Goal: Task Accomplishment & Management: Manage account settings

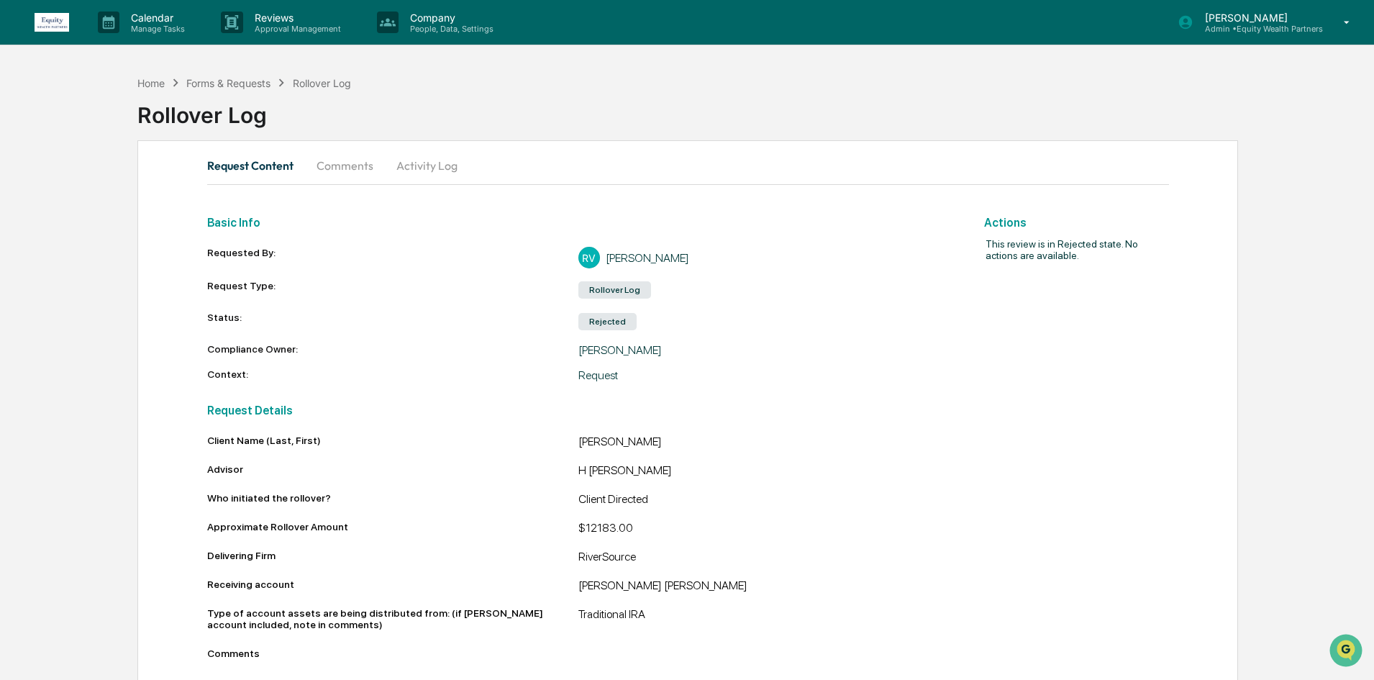
click at [1332, 25] on div "[PERSON_NAME] Admin • Equity Wealth Partners" at bounding box center [1269, 22] width 211 height 45
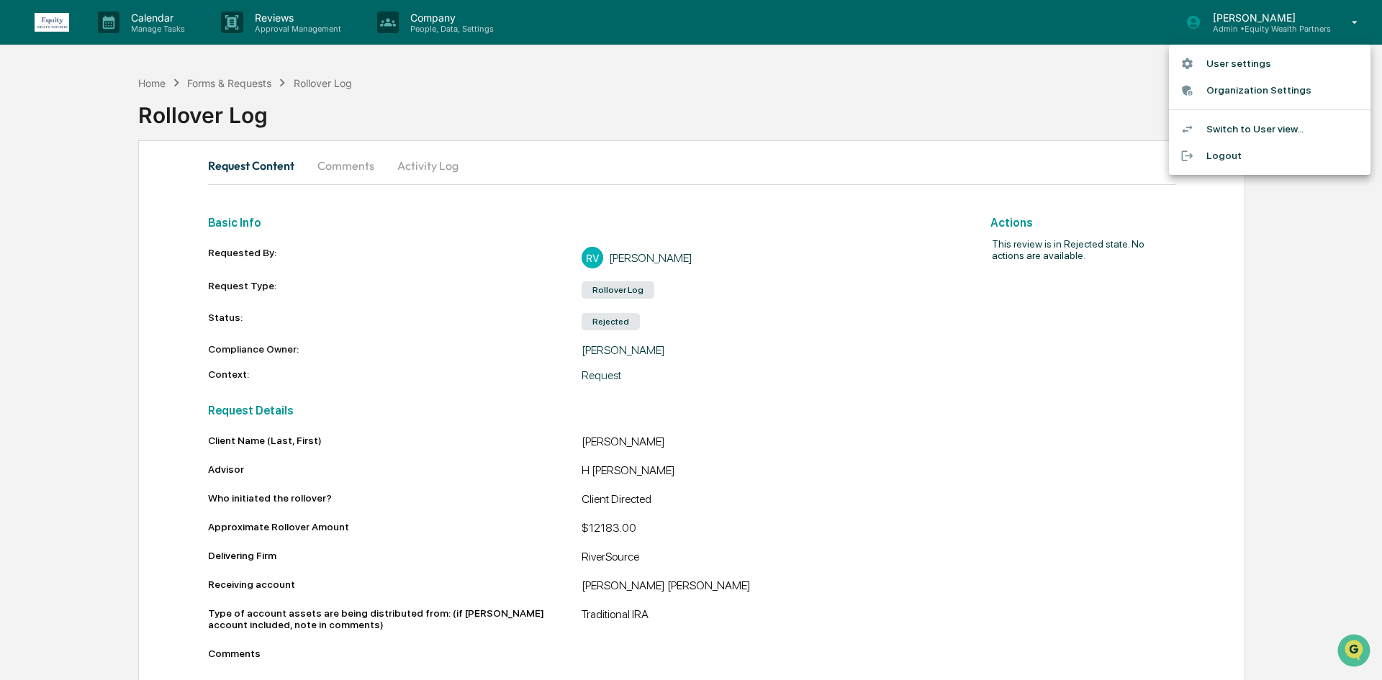
click at [1236, 127] on li "Switch to User view..." at bounding box center [1269, 129] width 201 height 27
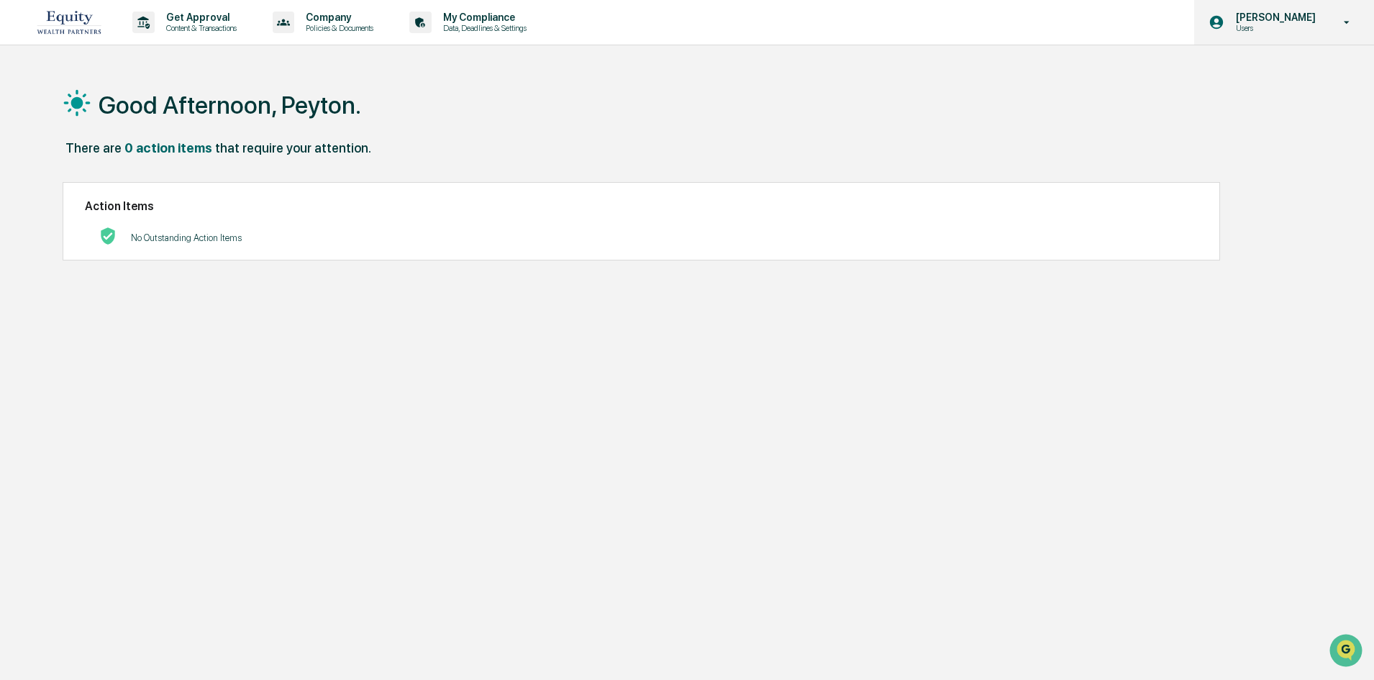
click at [1343, 25] on icon at bounding box center [1347, 23] width 25 height 14
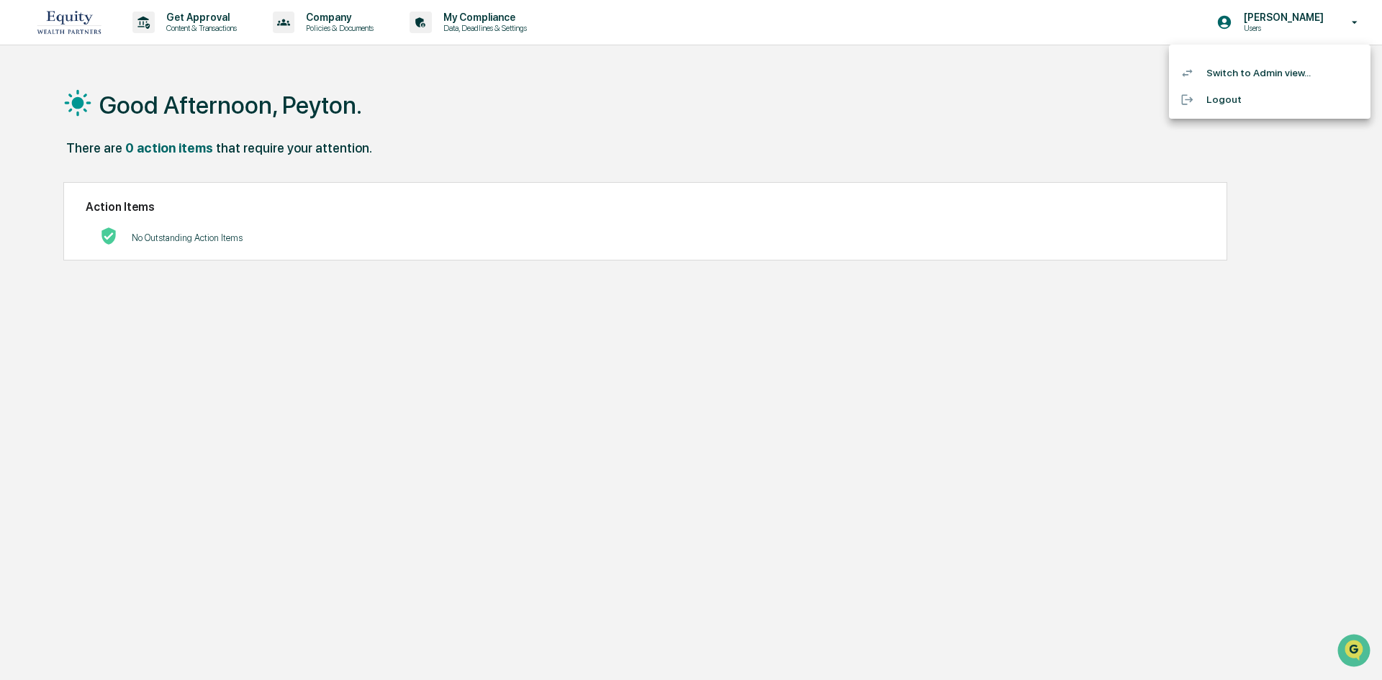
click at [1246, 62] on li "Switch to Admin view..." at bounding box center [1269, 73] width 201 height 27
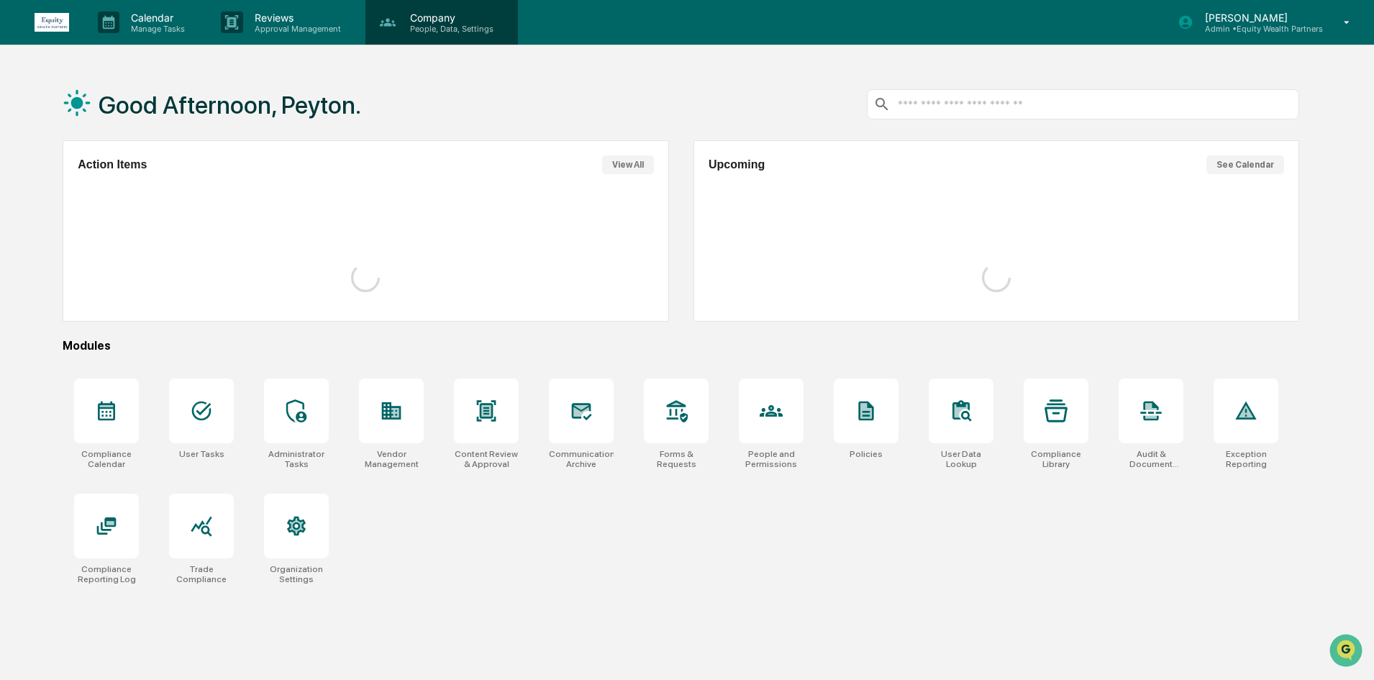
click at [440, 18] on p "Company" at bounding box center [450, 18] width 102 height 12
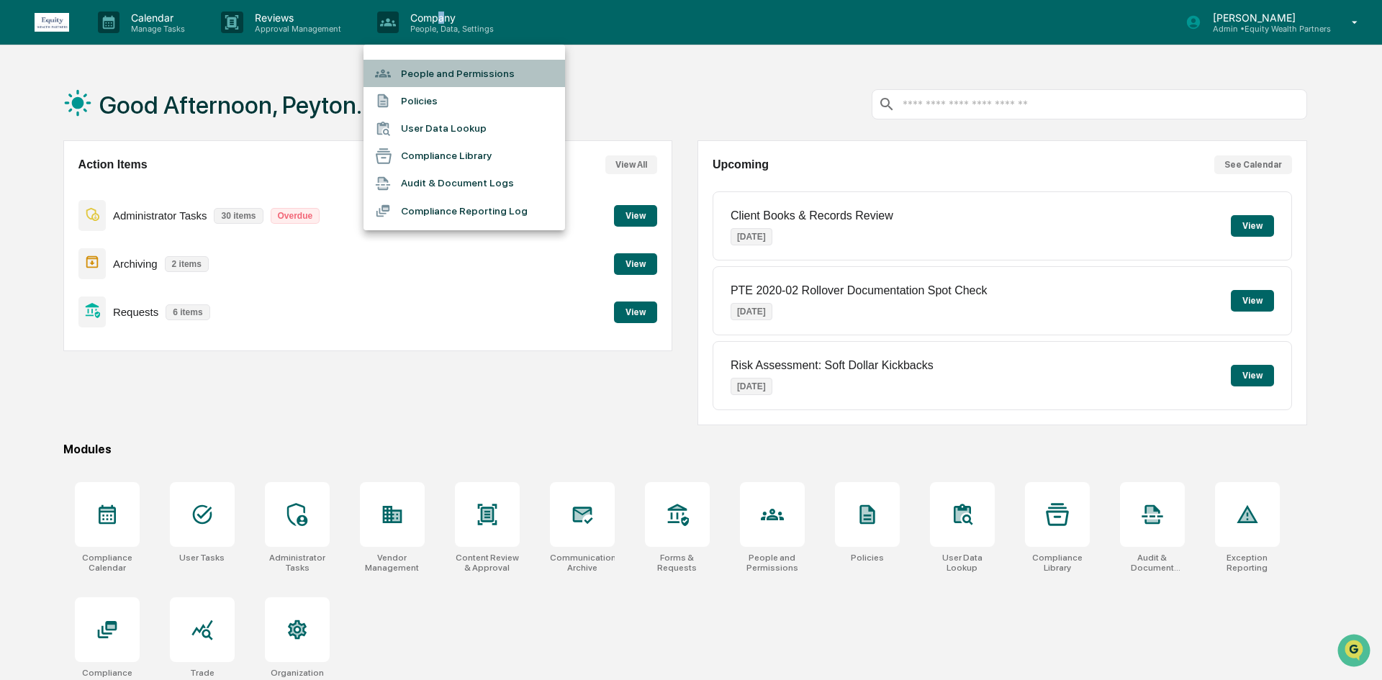
click at [459, 73] on li "People and Permissions" at bounding box center [463, 73] width 201 height 27
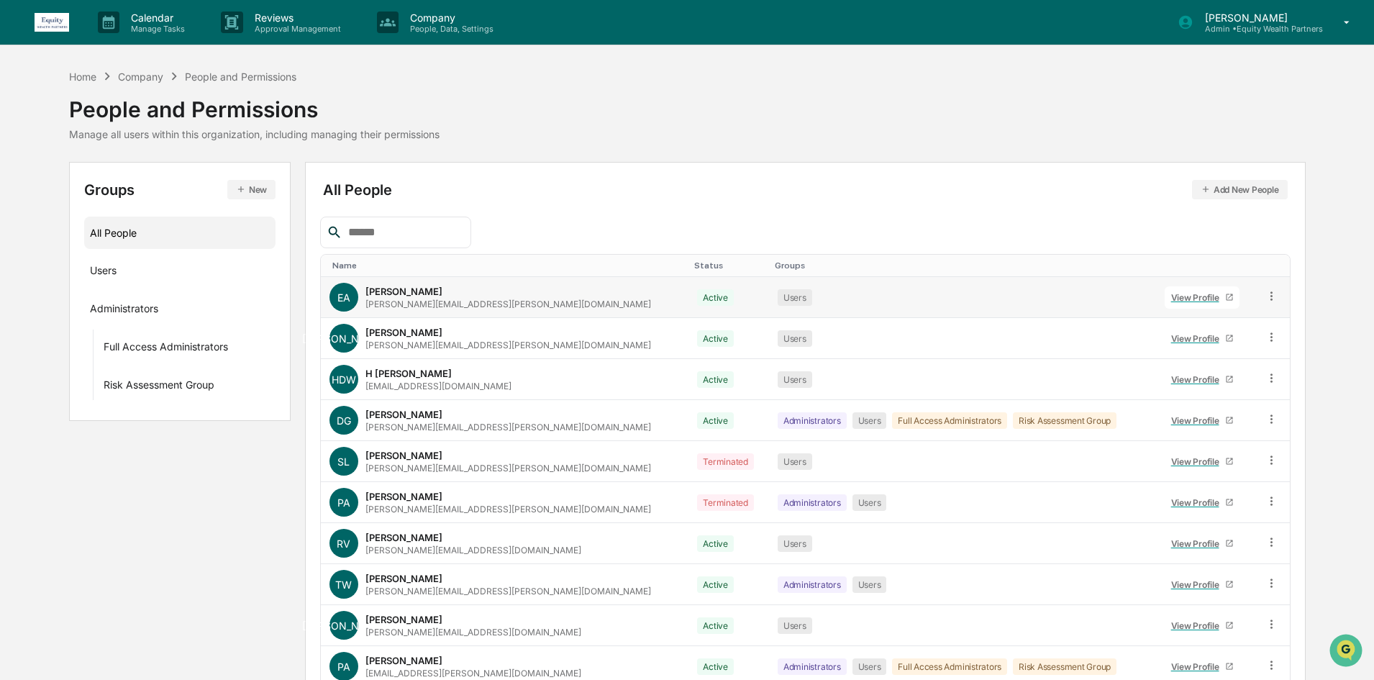
click at [1165, 290] on link "View Profile" at bounding box center [1202, 297] width 75 height 22
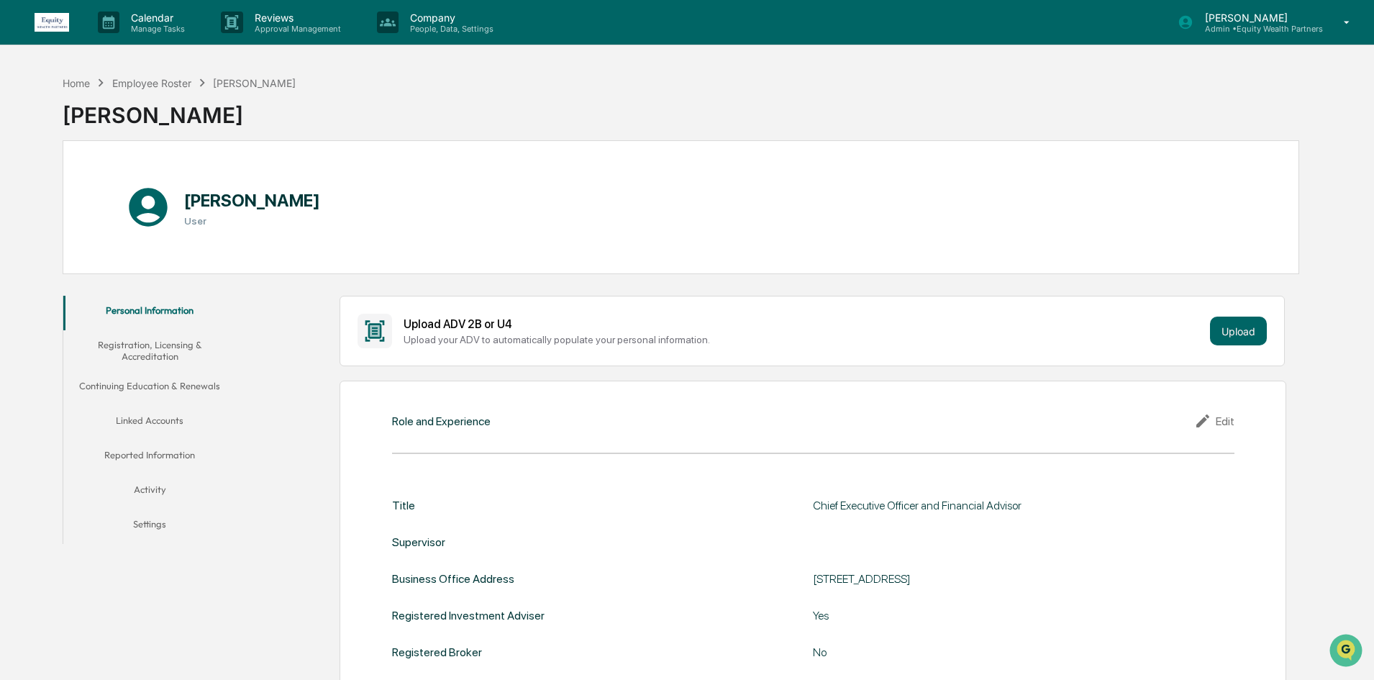
click at [137, 416] on button "Linked Accounts" at bounding box center [149, 423] width 173 height 35
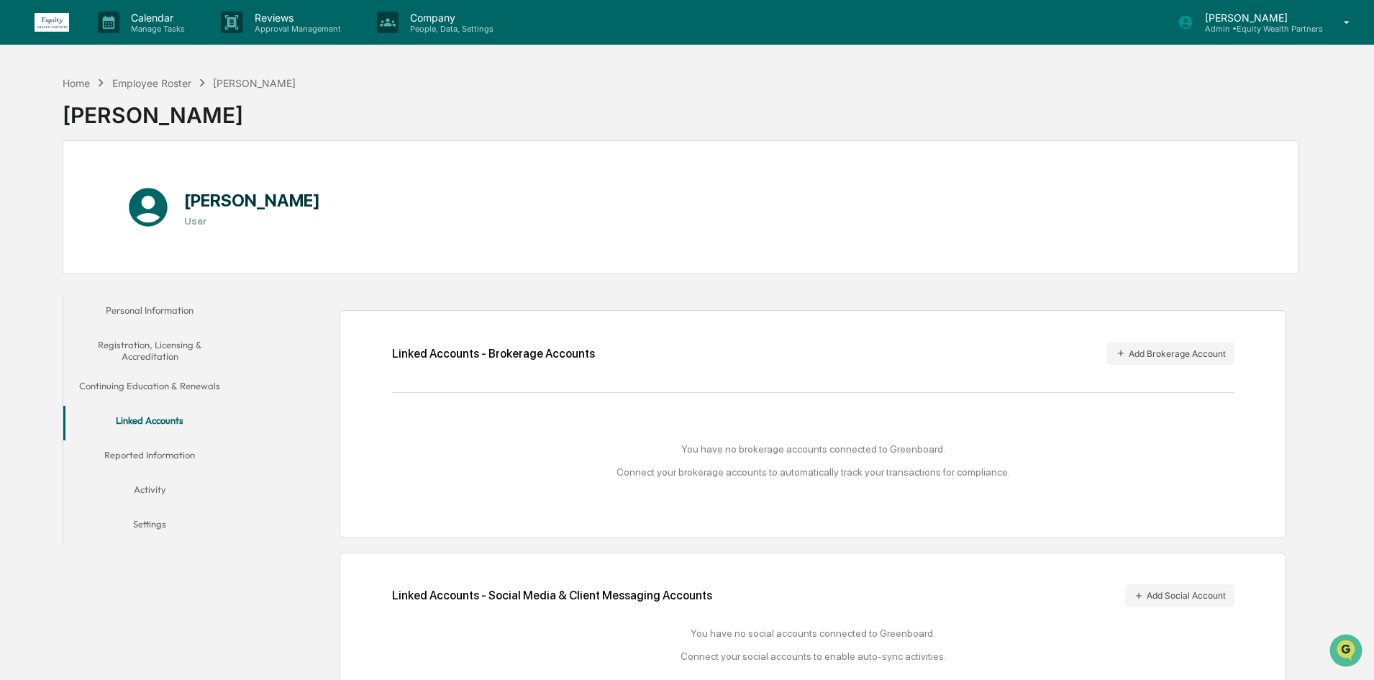
scroll to position [68, 0]
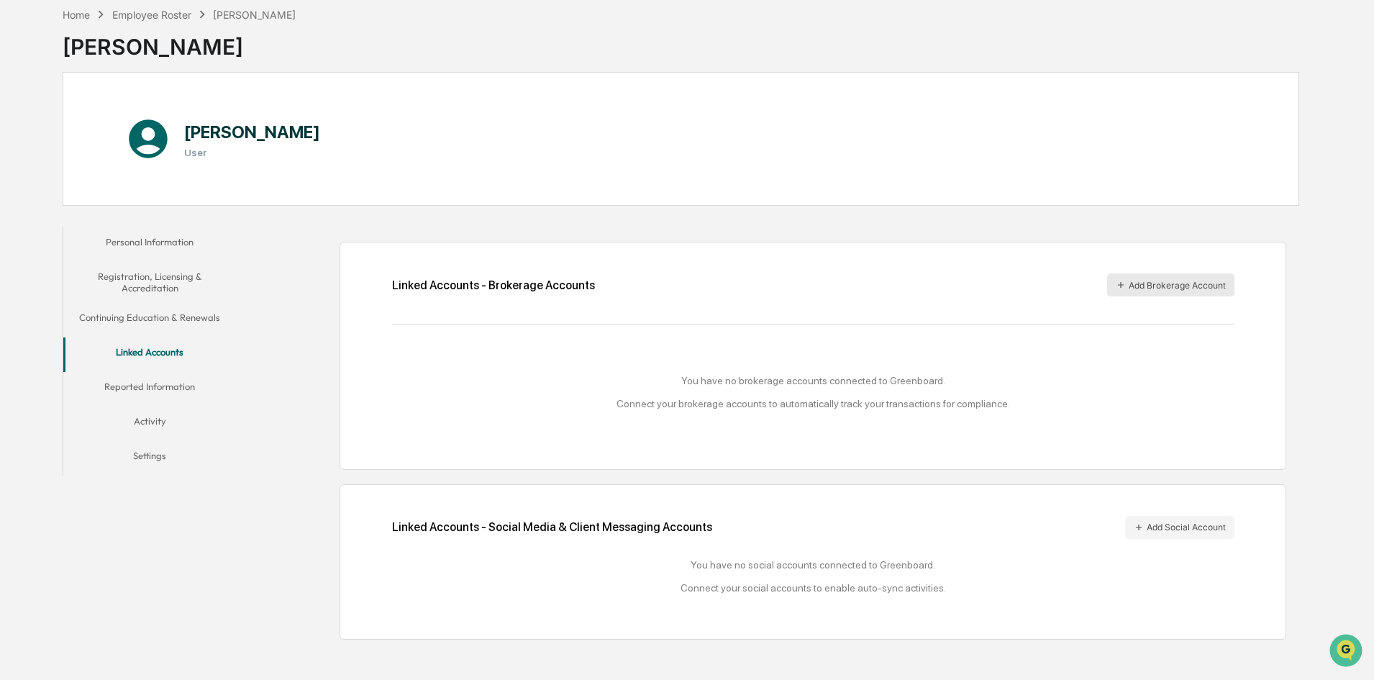
click at [1158, 286] on button "Add Brokerage Account" at bounding box center [1170, 284] width 127 height 23
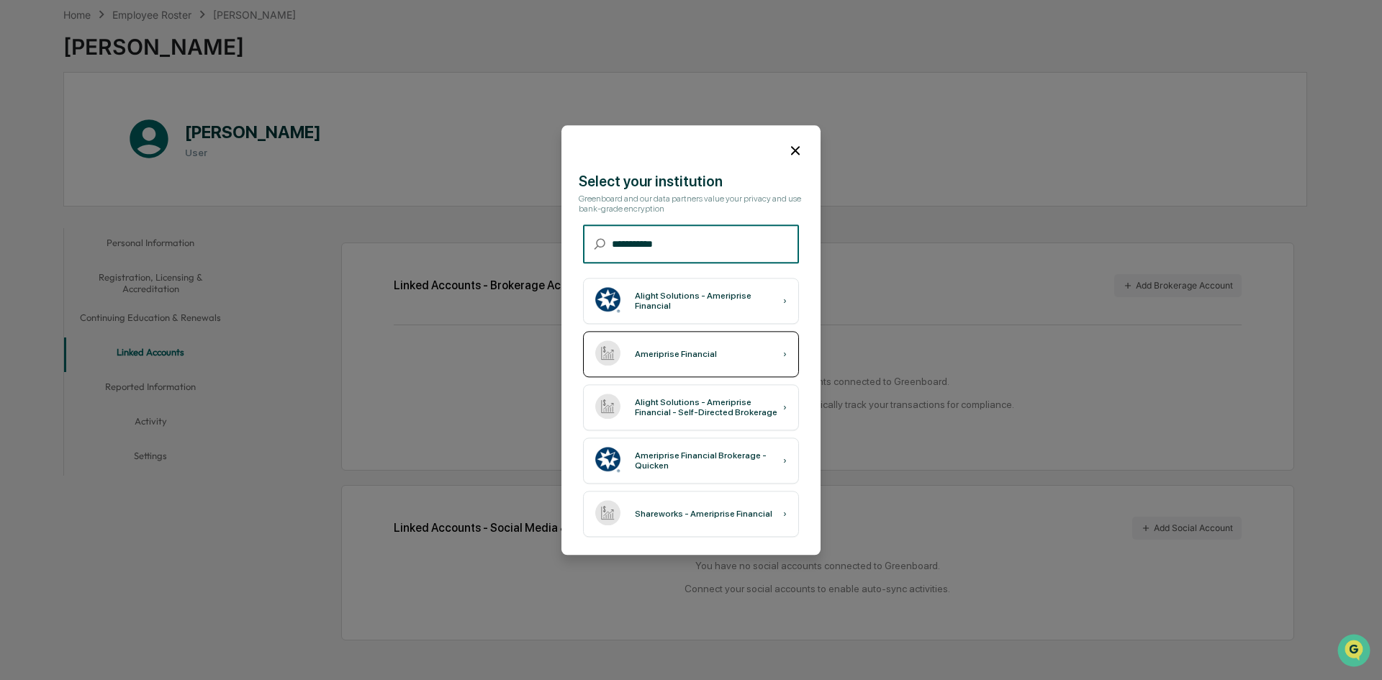
type input "**********"
click at [716, 366] on div "Ameriprise Financial ›" at bounding box center [691, 354] width 216 height 46
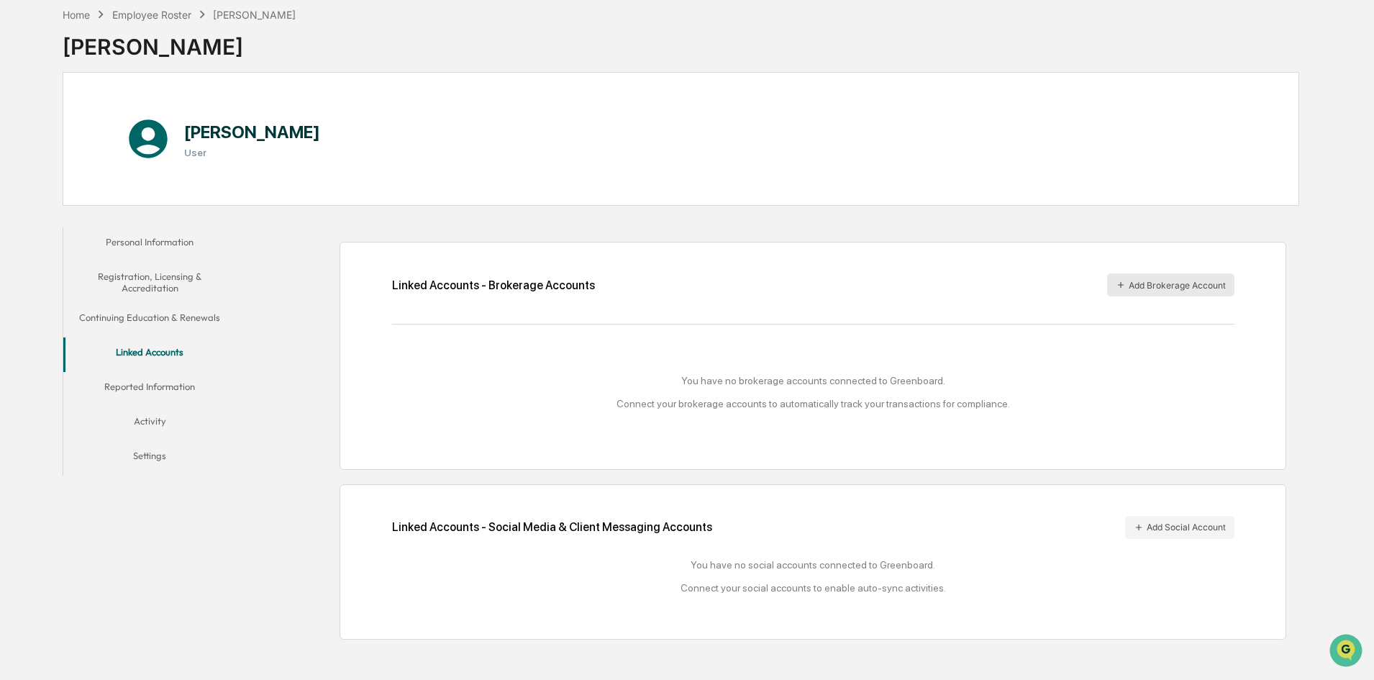
click at [1163, 292] on button "Add Brokerage Account" at bounding box center [1170, 284] width 127 height 23
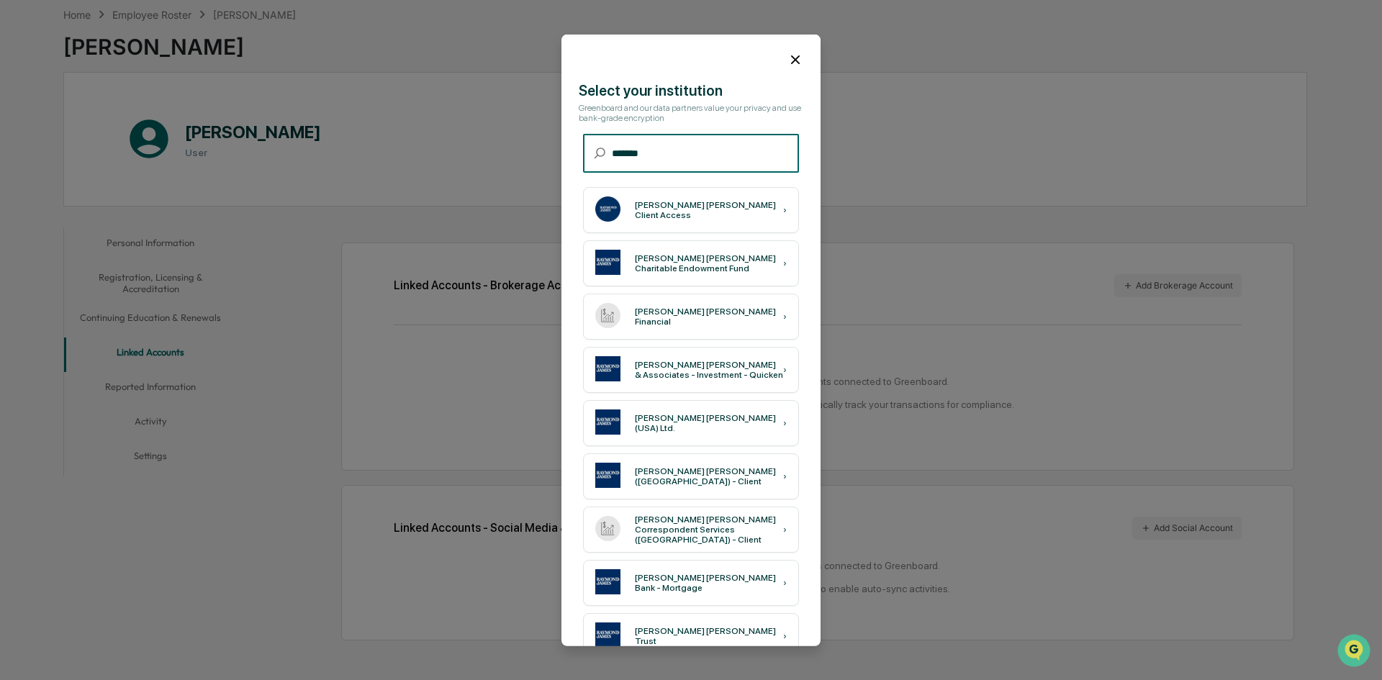
type input "*******"
click at [722, 212] on div "Raymond James Client Access" at bounding box center [709, 210] width 148 height 20
click at [674, 204] on div "Raymond James Client Access" at bounding box center [709, 210] width 148 height 20
click at [788, 63] on icon at bounding box center [795, 59] width 16 height 16
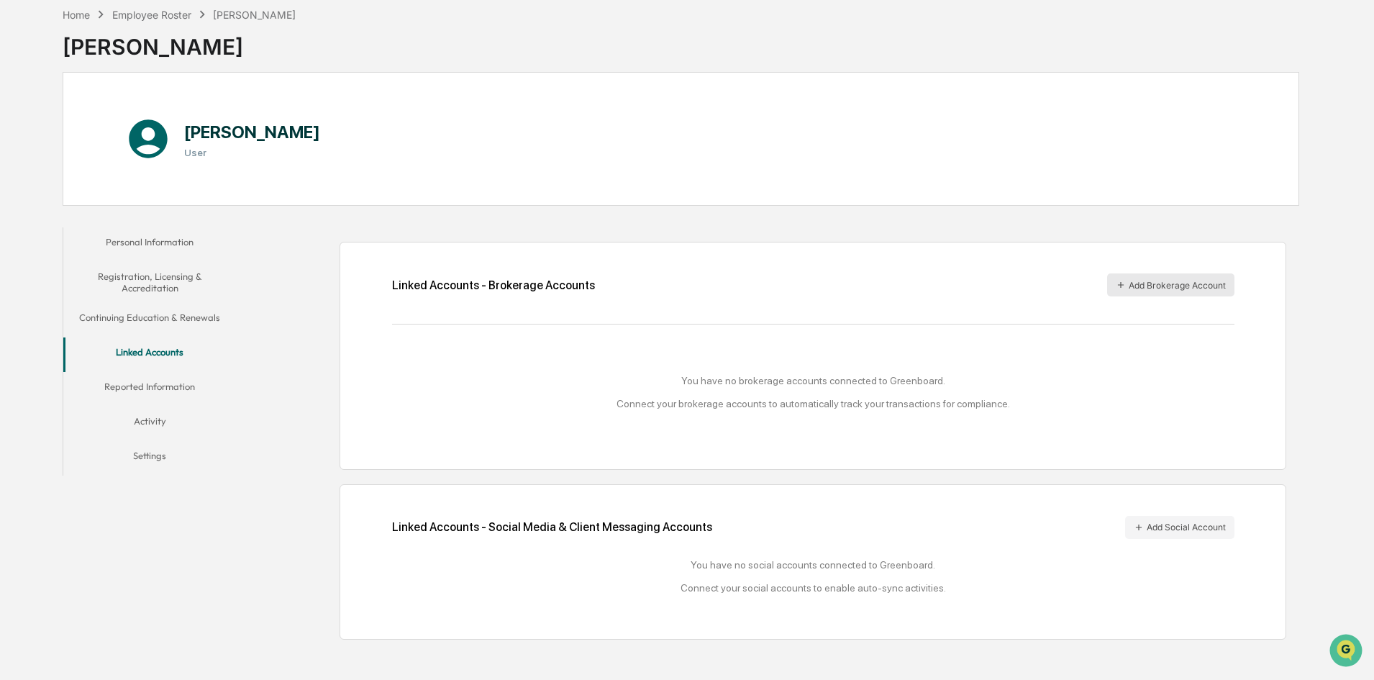
click at [1175, 281] on button "Add Brokerage Account" at bounding box center [1170, 284] width 127 height 23
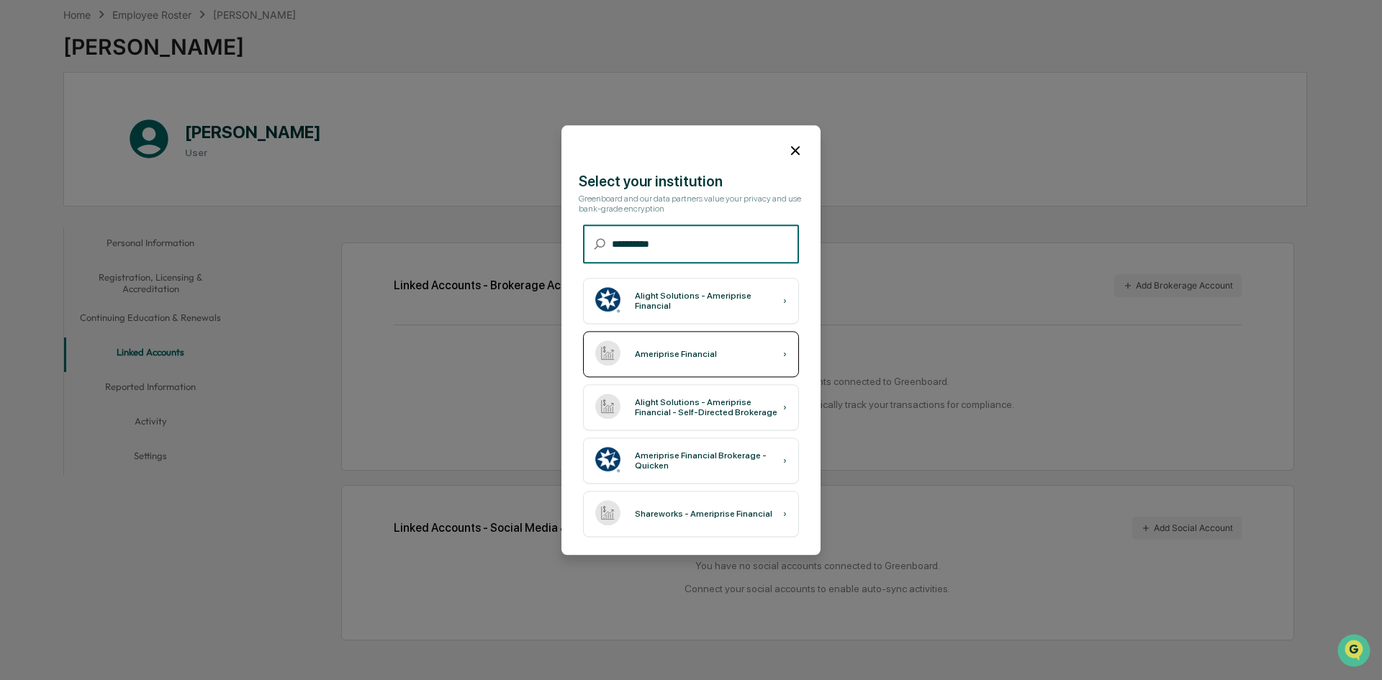
type input "**********"
click at [670, 354] on div "Ameriprise Financial" at bounding box center [676, 354] width 82 height 10
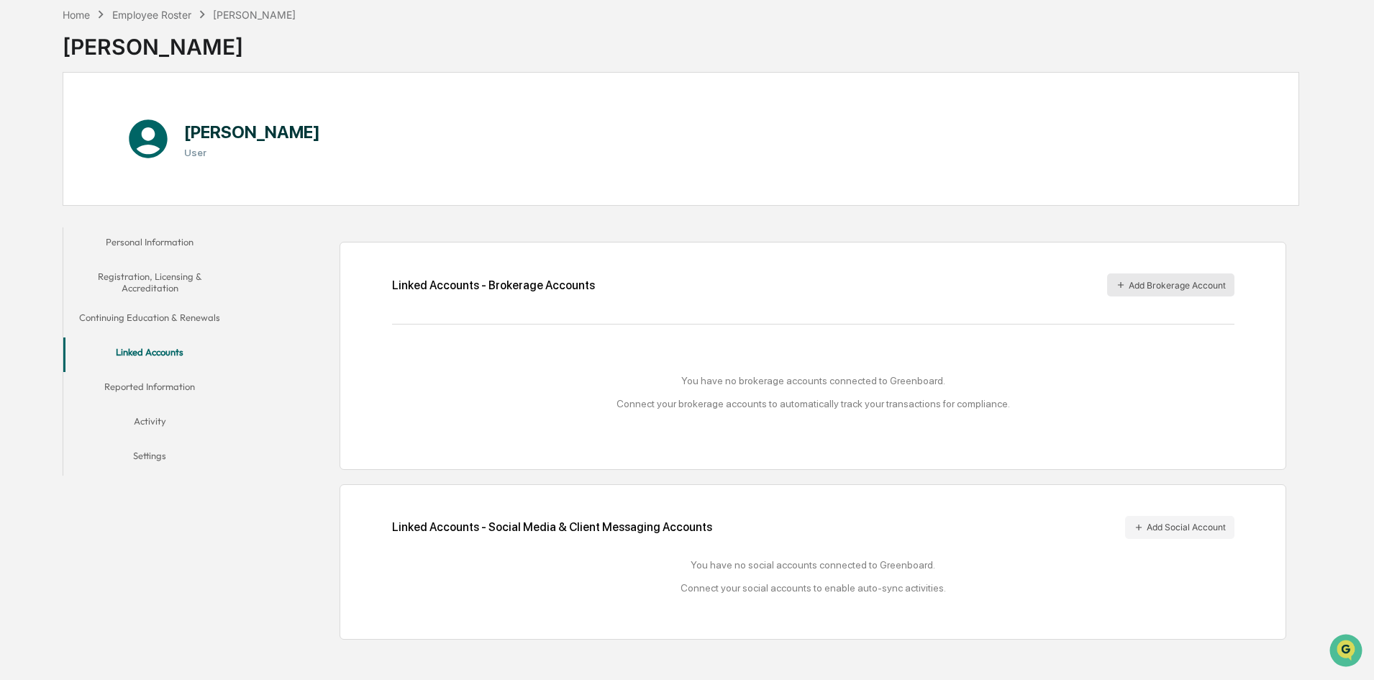
click at [1143, 281] on button "Add Brokerage Account" at bounding box center [1170, 284] width 127 height 23
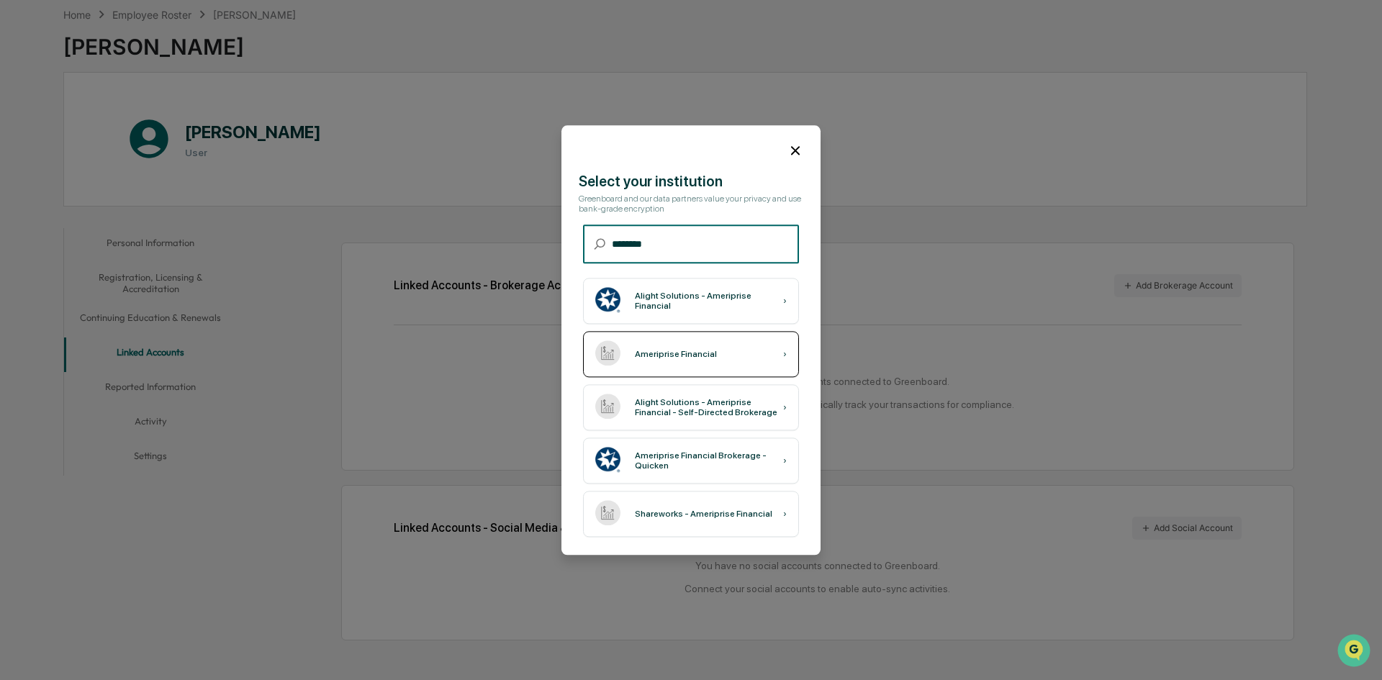
type input "********"
click at [704, 345] on div "Ameriprise Financial ›" at bounding box center [691, 354] width 216 height 46
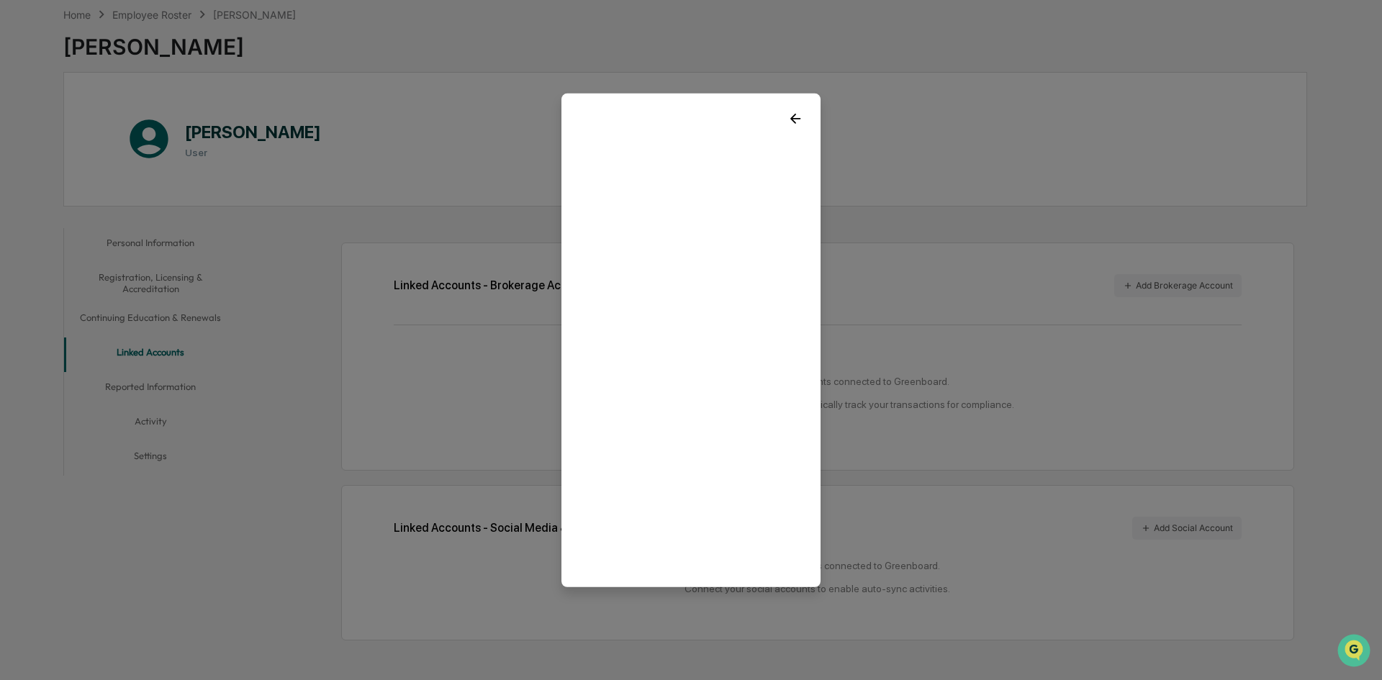
click at [799, 121] on icon at bounding box center [795, 118] width 16 height 16
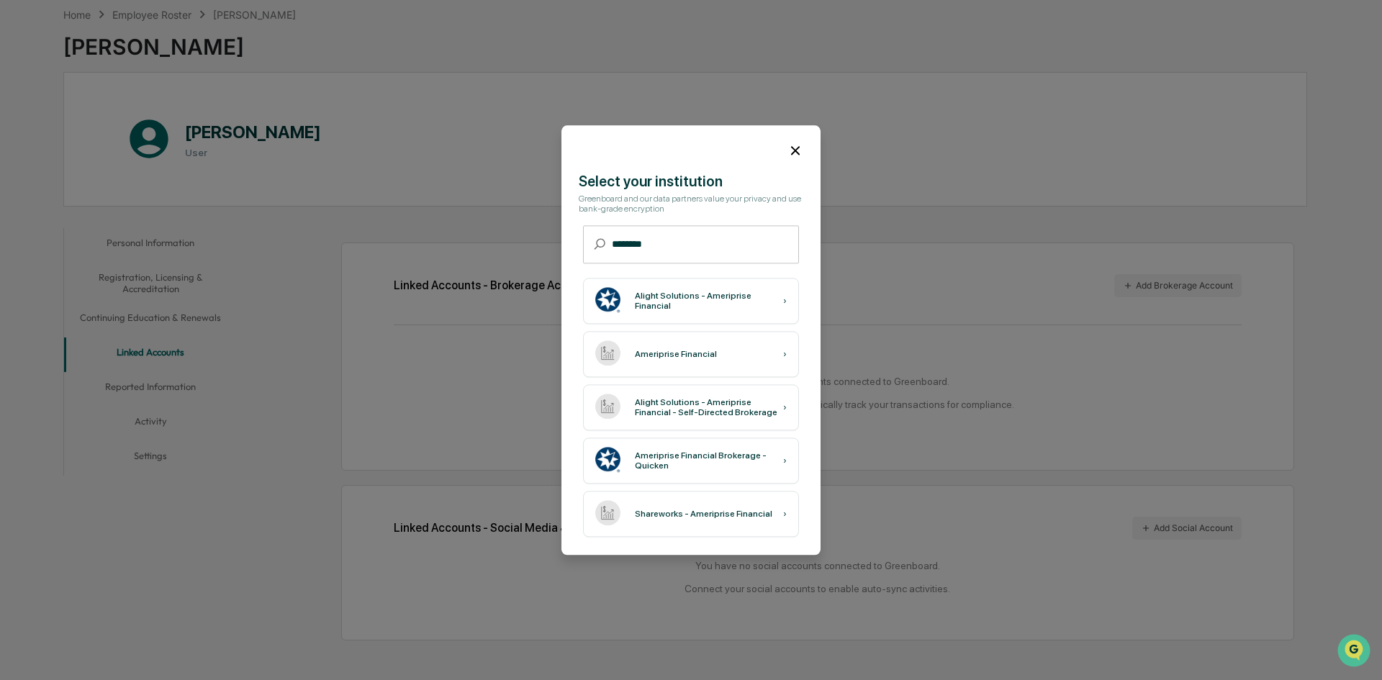
click at [789, 150] on icon at bounding box center [795, 150] width 16 height 16
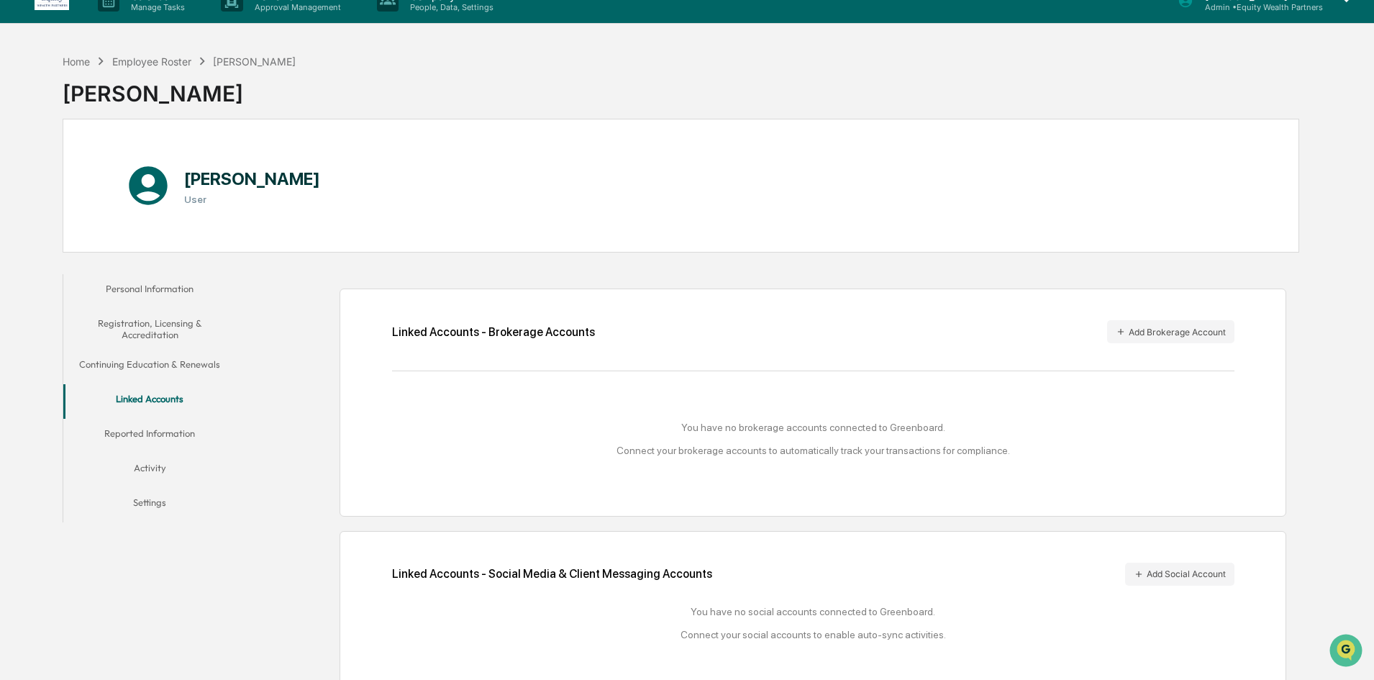
scroll to position [0, 0]
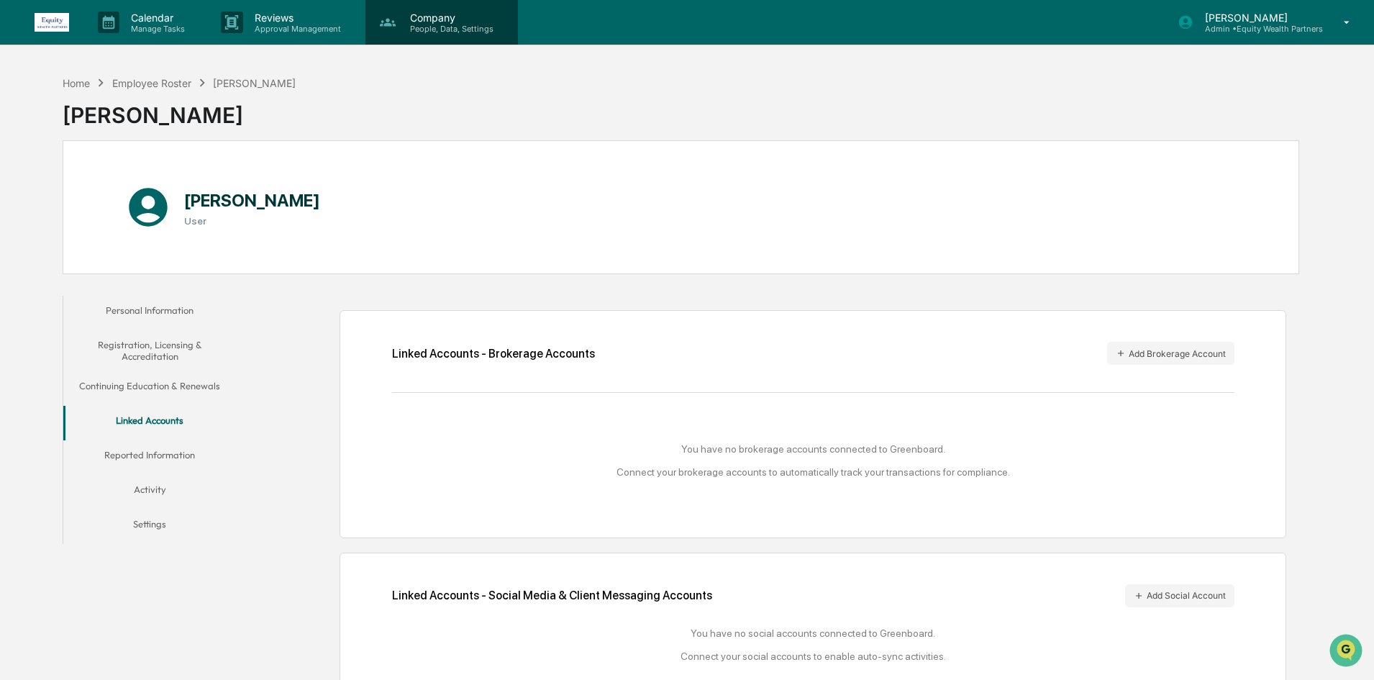
click at [417, 28] on p "People, Data, Settings" at bounding box center [450, 29] width 102 height 10
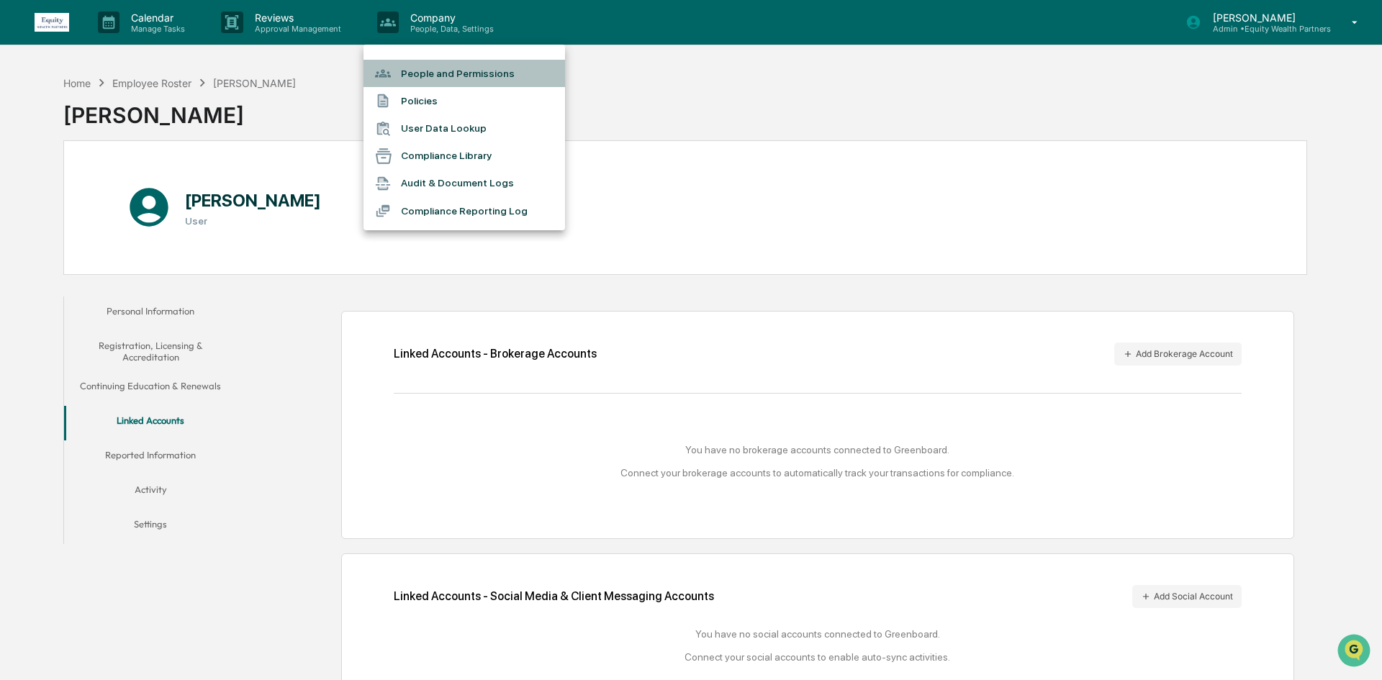
click at [433, 66] on li "People and Permissions" at bounding box center [463, 73] width 201 height 27
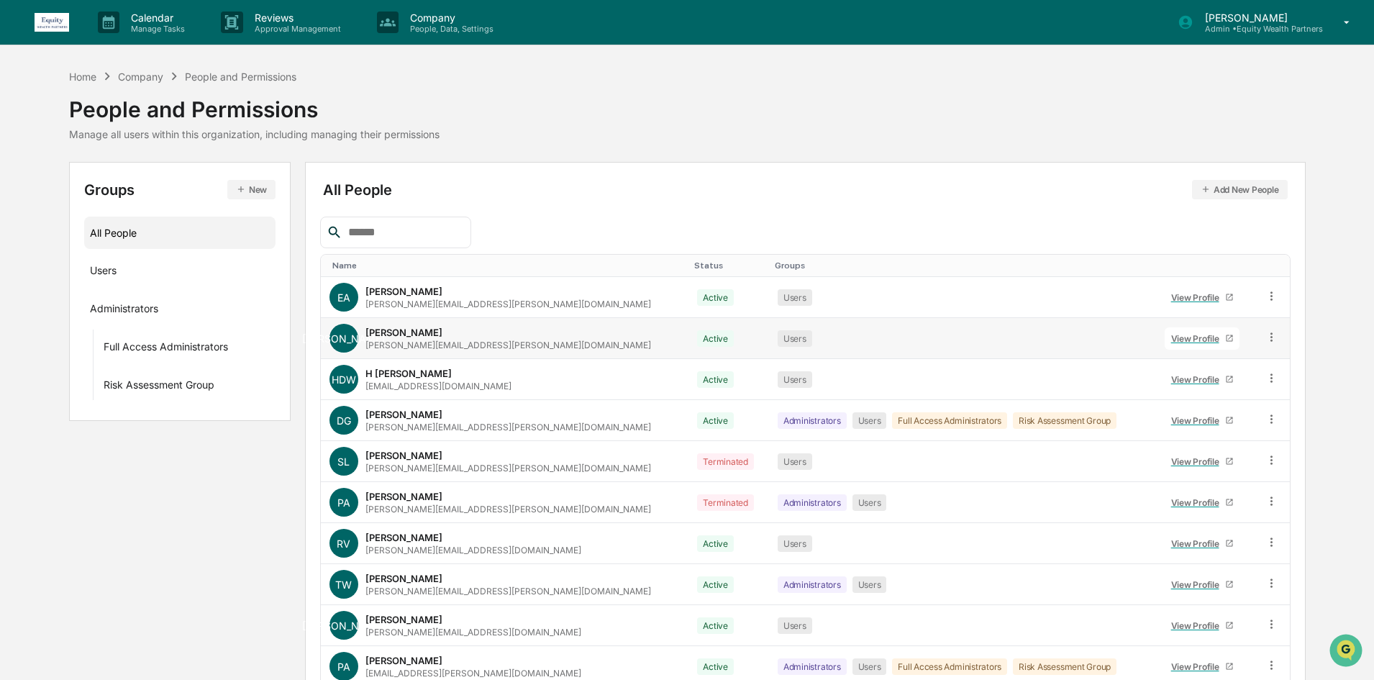
click at [1165, 331] on link "View Profile" at bounding box center [1202, 338] width 75 height 22
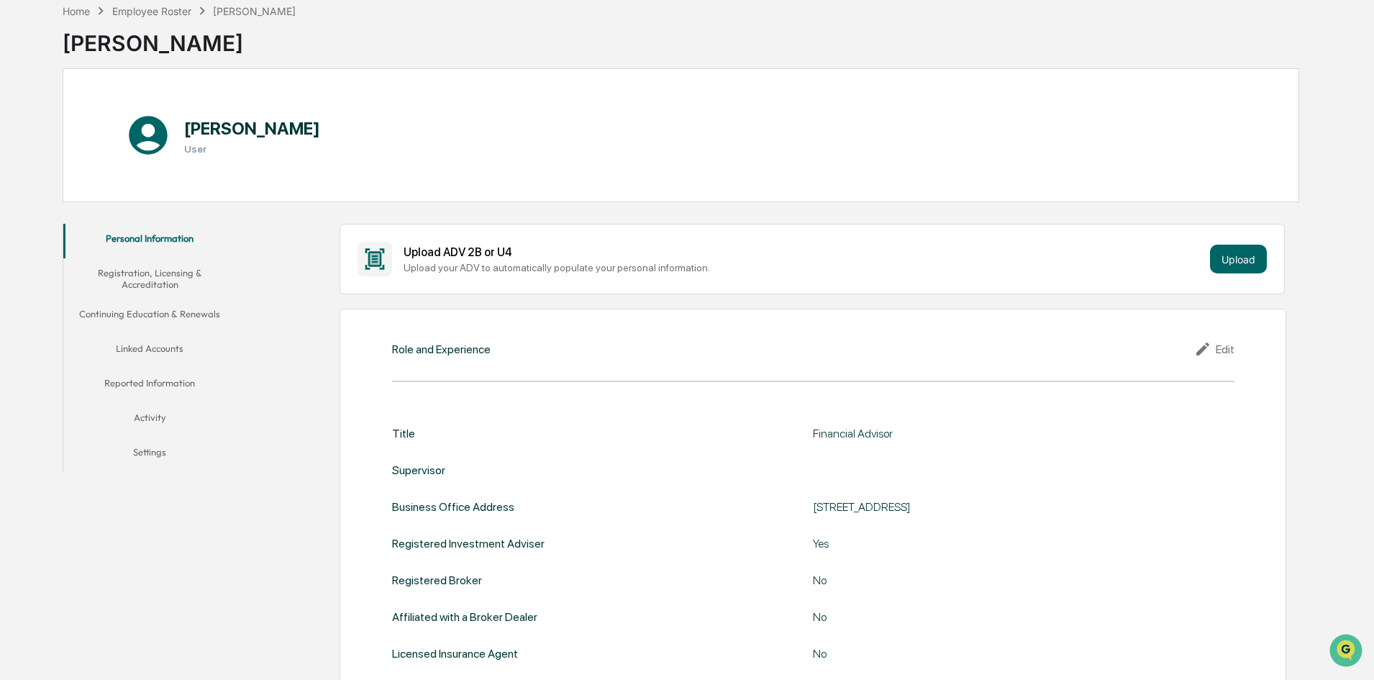
click at [175, 346] on button "Linked Accounts" at bounding box center [149, 351] width 173 height 35
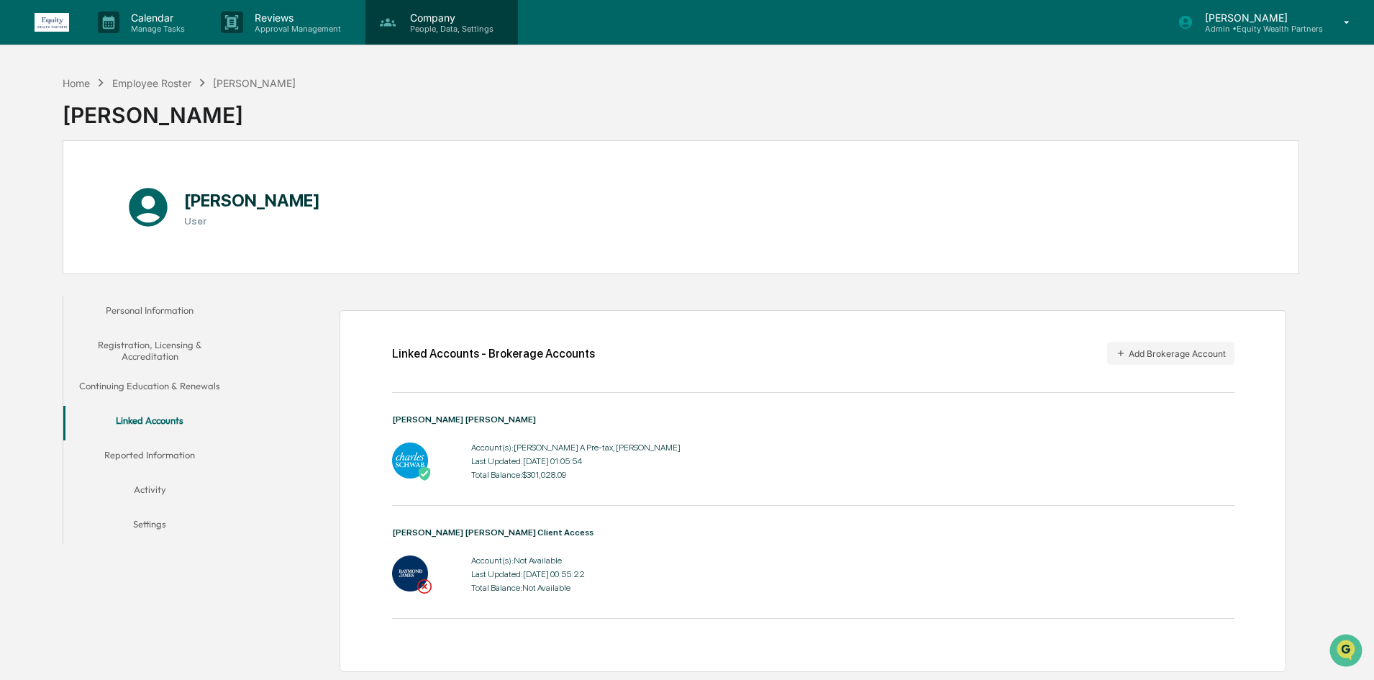
click at [423, 38] on div "Company People, Data, Settings" at bounding box center [442, 22] width 153 height 45
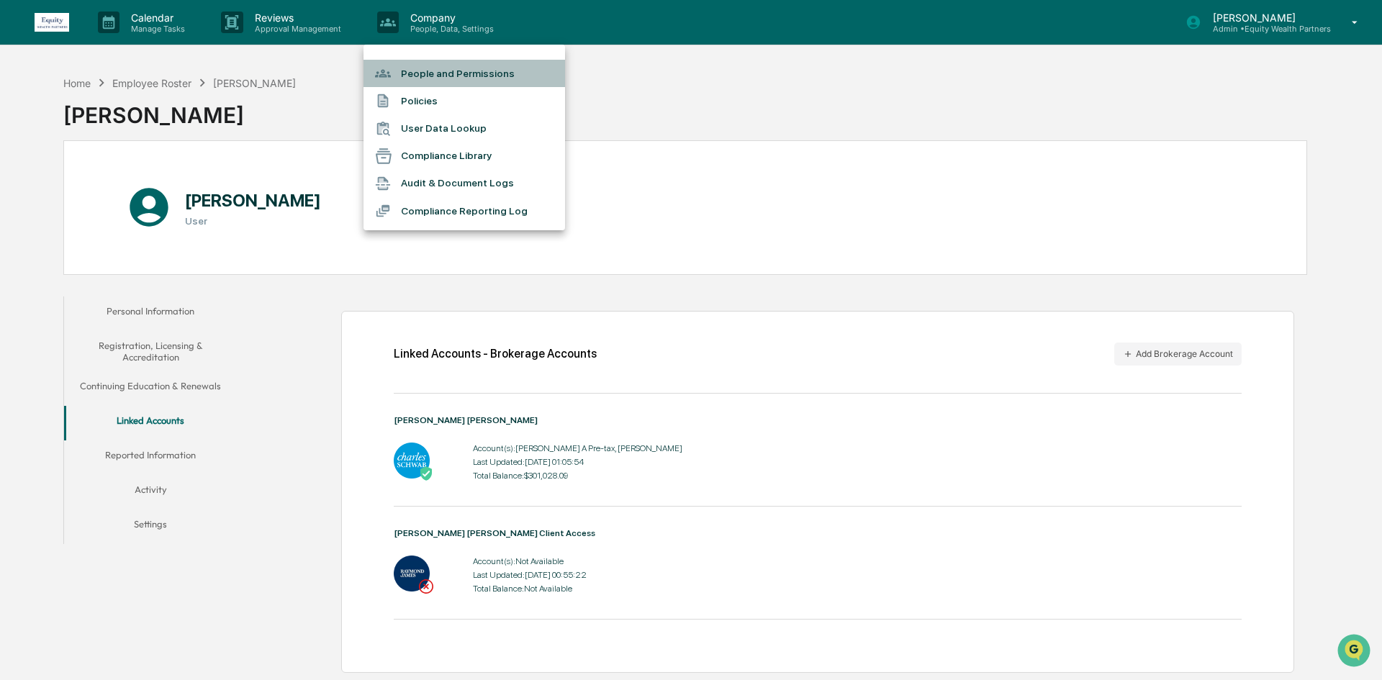
click at [436, 71] on li "People and Permissions" at bounding box center [463, 73] width 201 height 27
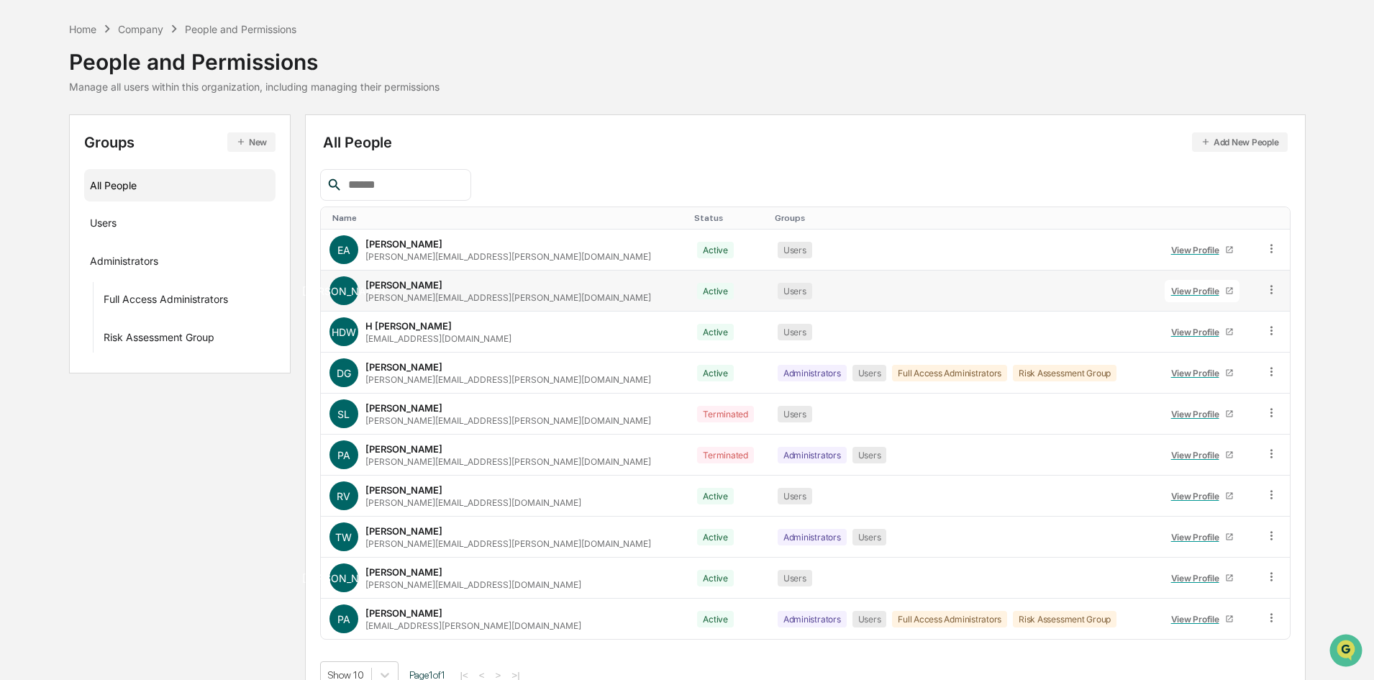
scroll to position [71, 0]
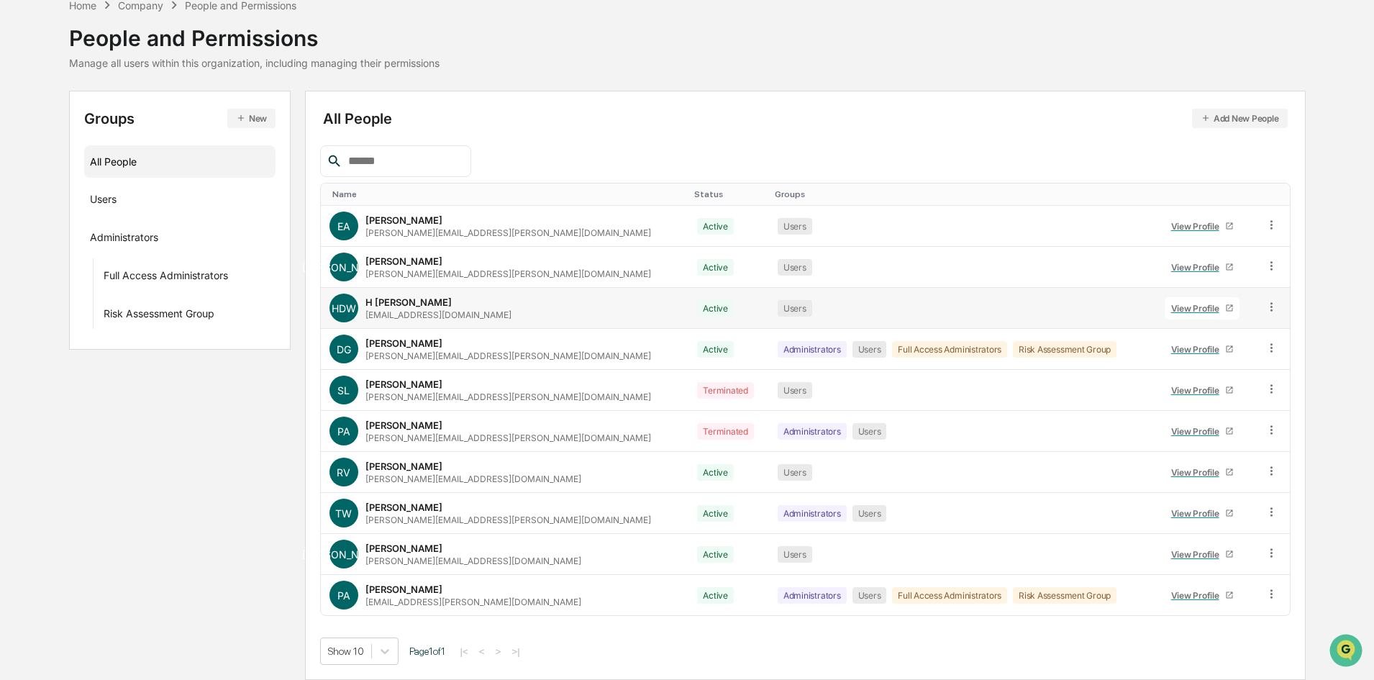
click at [1171, 305] on div "View Profile" at bounding box center [1198, 308] width 54 height 11
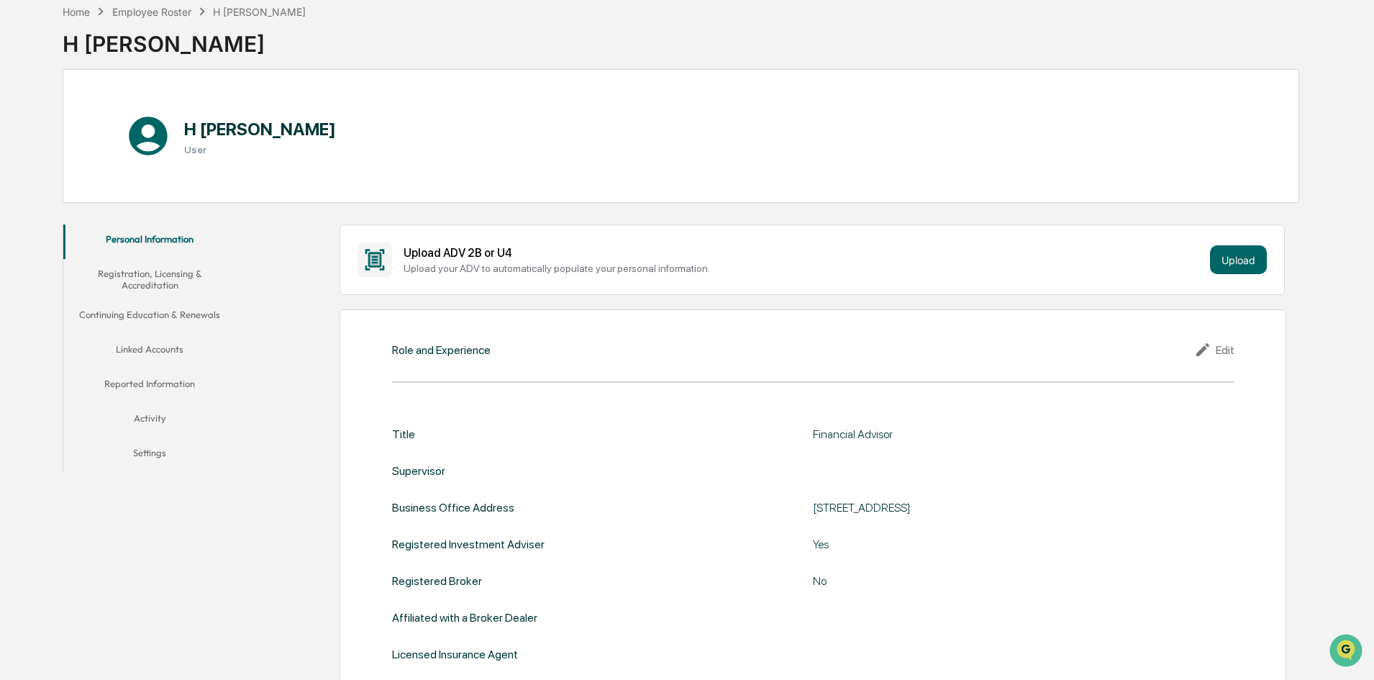
click at [140, 343] on button "Linked Accounts" at bounding box center [149, 352] width 173 height 35
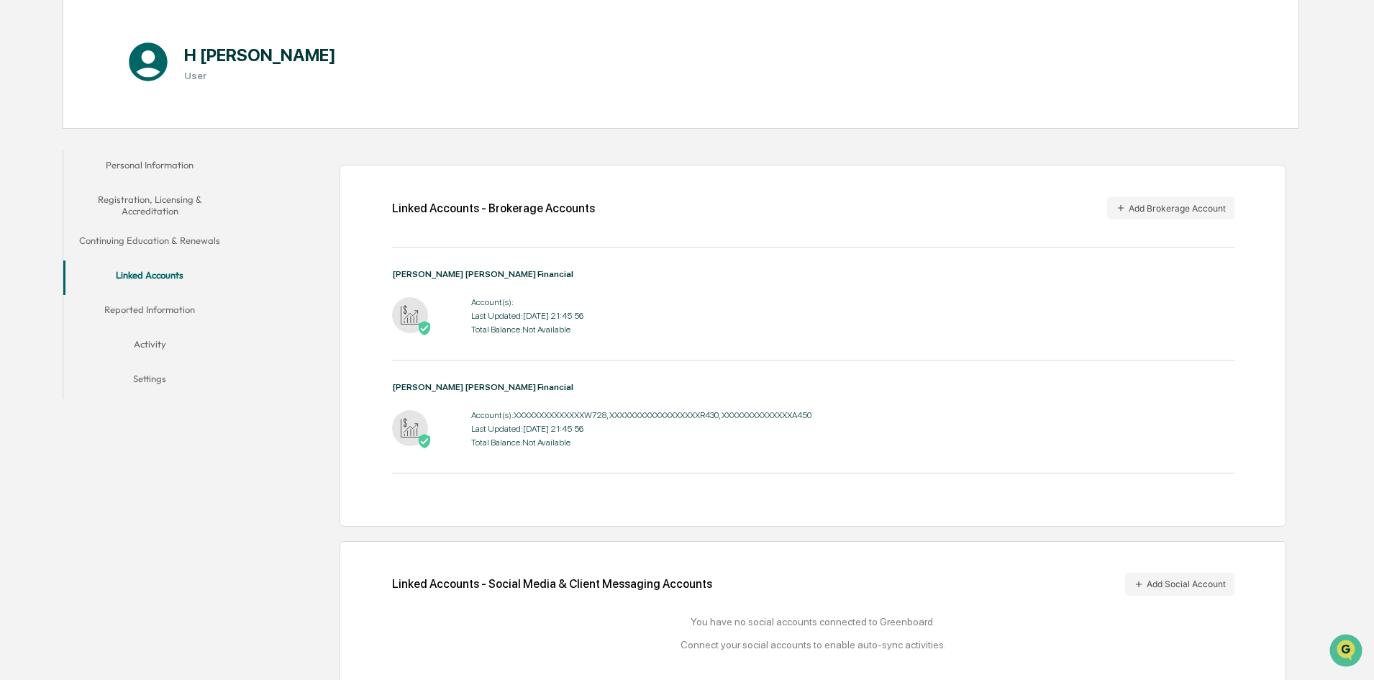
scroll to position [169, 0]
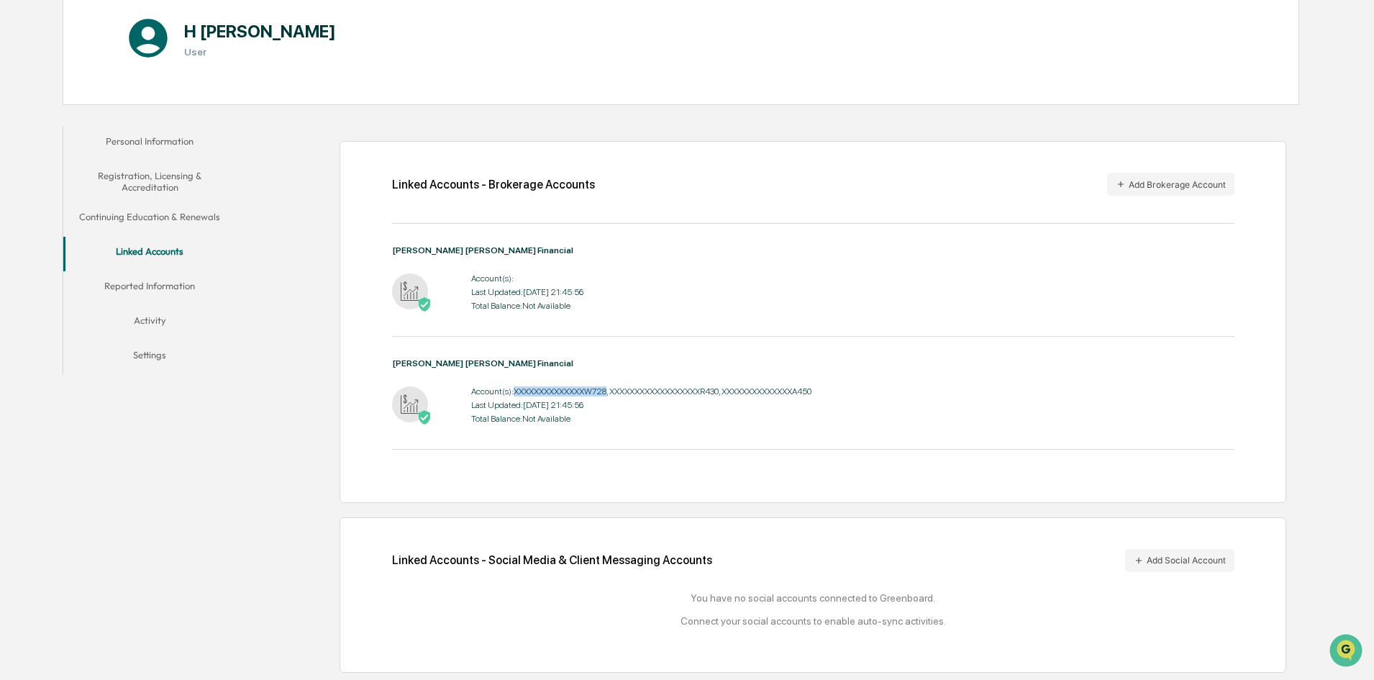
drag, startPoint x: 611, startPoint y: 388, endPoint x: 515, endPoint y: 394, distance: 95.9
click at [515, 394] on div "Account(s): XXXXXXXXXXXXXXW728, XXXXXXXXXXXXXXXXXXR430, XXXXXXXXXXXXXXA450" at bounding box center [641, 391] width 340 height 10
copy div "XXXXXXXXXXXXXXW728"
drag, startPoint x: 728, startPoint y: 391, endPoint x: 615, endPoint y: 394, distance: 113.7
click at [615, 394] on div "Account(s): XXXXXXXXXXXXXXW728, XXXXXXXXXXXXXXXXXXR430, XXXXXXXXXXXXXXA450" at bounding box center [641, 391] width 340 height 10
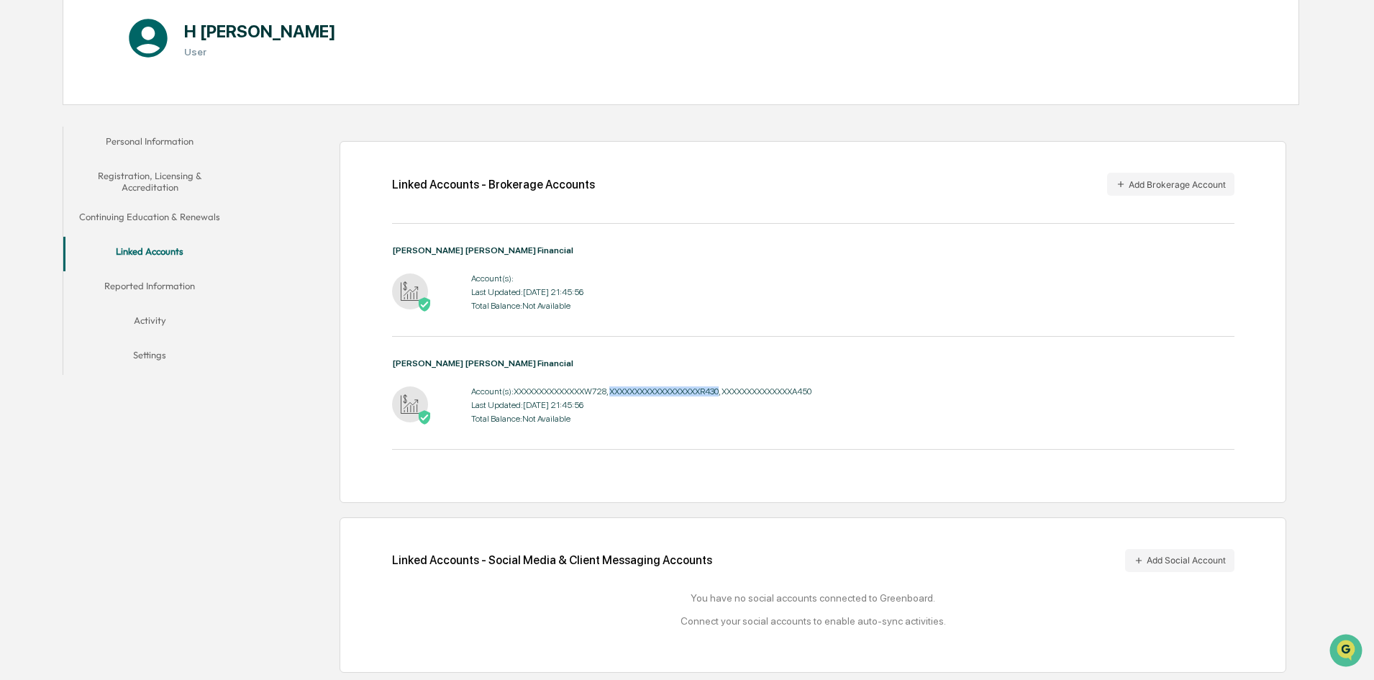
copy div "XXXXXXXXXXXXXXXXXXR430"
drag, startPoint x: 830, startPoint y: 392, endPoint x: 733, endPoint y: 396, distance: 96.5
click at [733, 396] on div "Account(s): XXXXXXXXXXXXXXW728, XXXXXXXXXXXXXXXXXXR430, XXXXXXXXXXXXXXA450 Last…" at bounding box center [813, 405] width 843 height 45
copy div "XXXXXXXXXXXXXXA450"
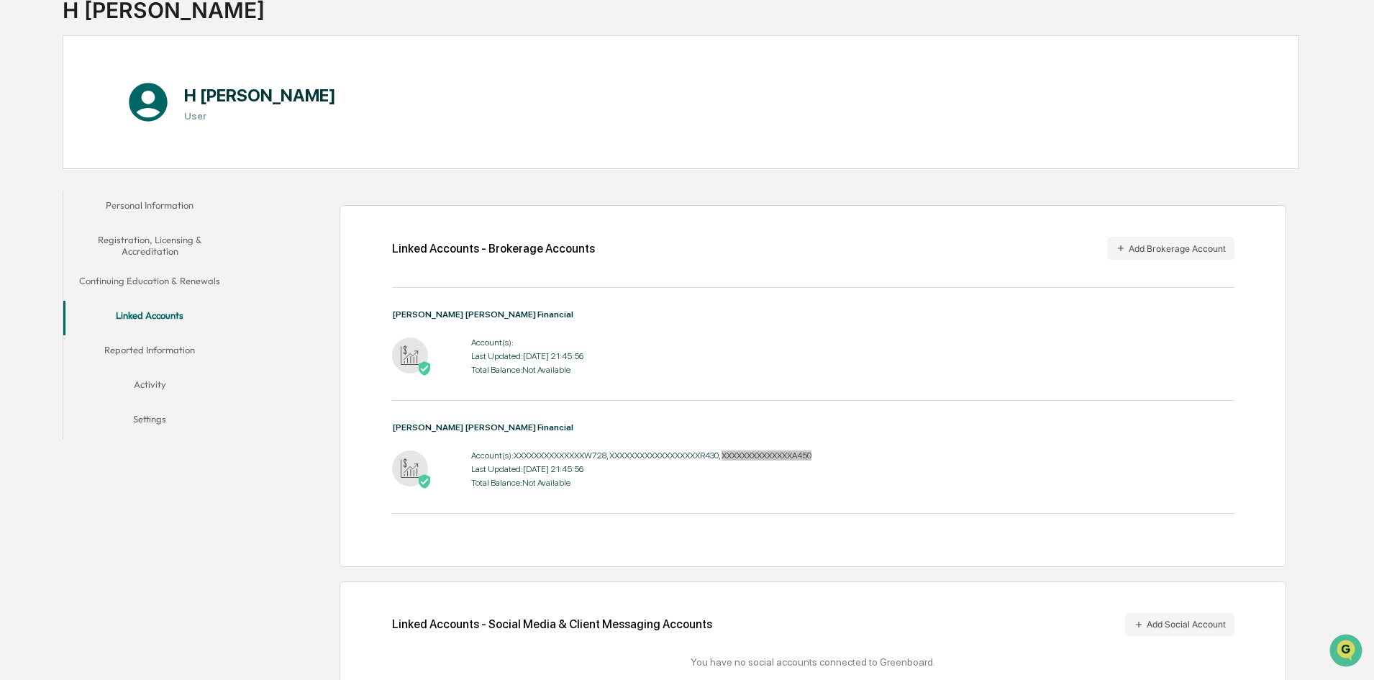
scroll to position [0, 0]
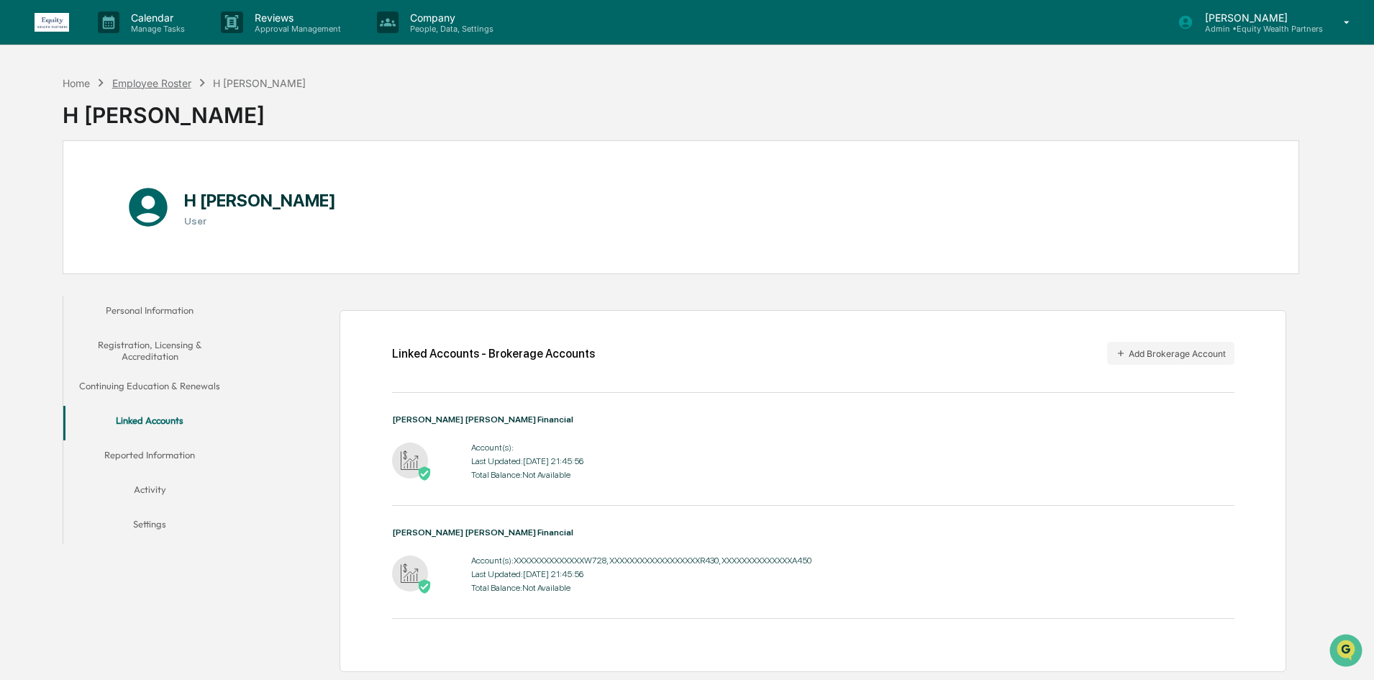
click at [163, 78] on div "Employee Roster" at bounding box center [151, 83] width 79 height 12
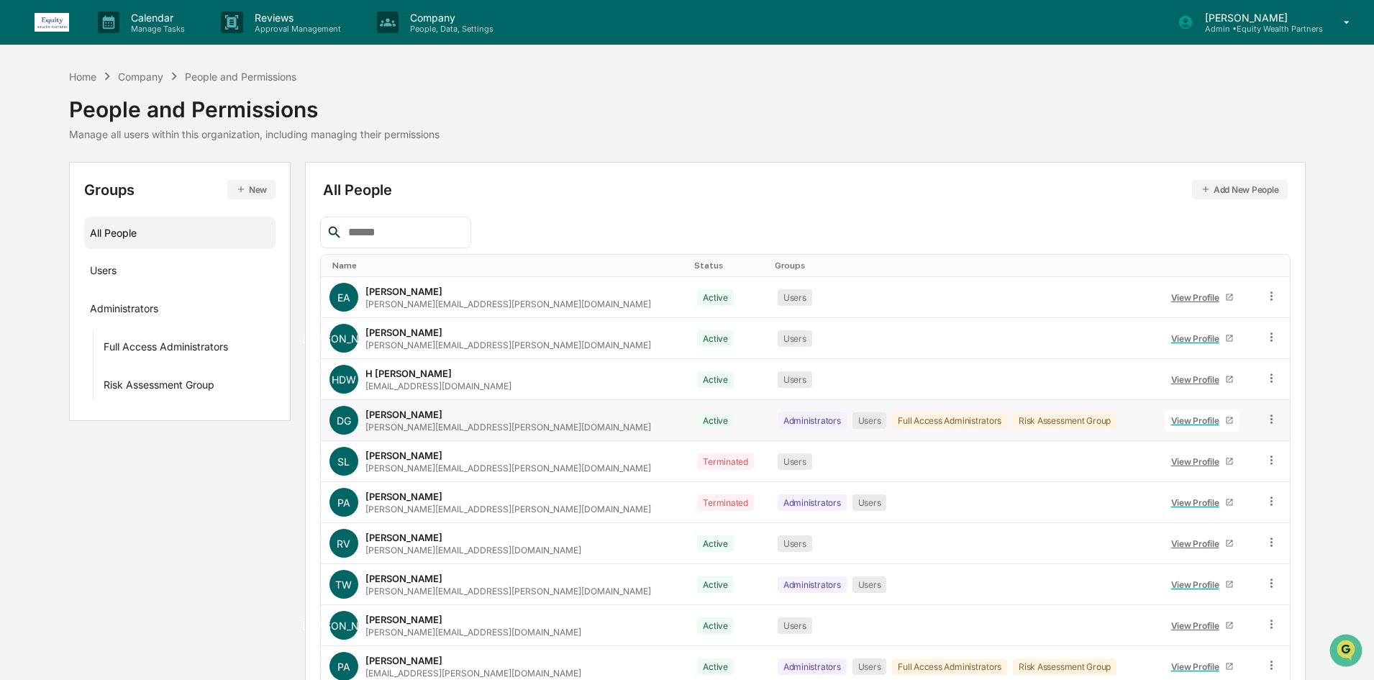
click at [1171, 419] on div "View Profile" at bounding box center [1198, 420] width 54 height 11
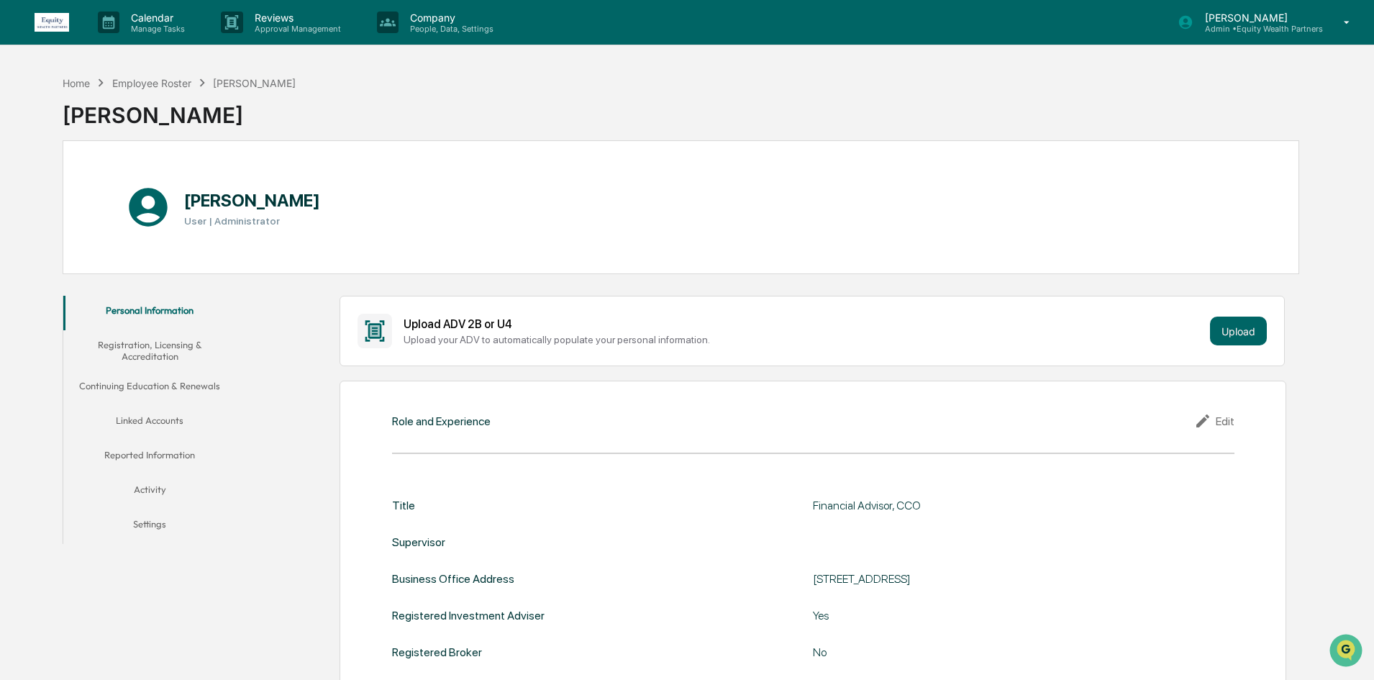
click at [183, 424] on button "Linked Accounts" at bounding box center [149, 423] width 173 height 35
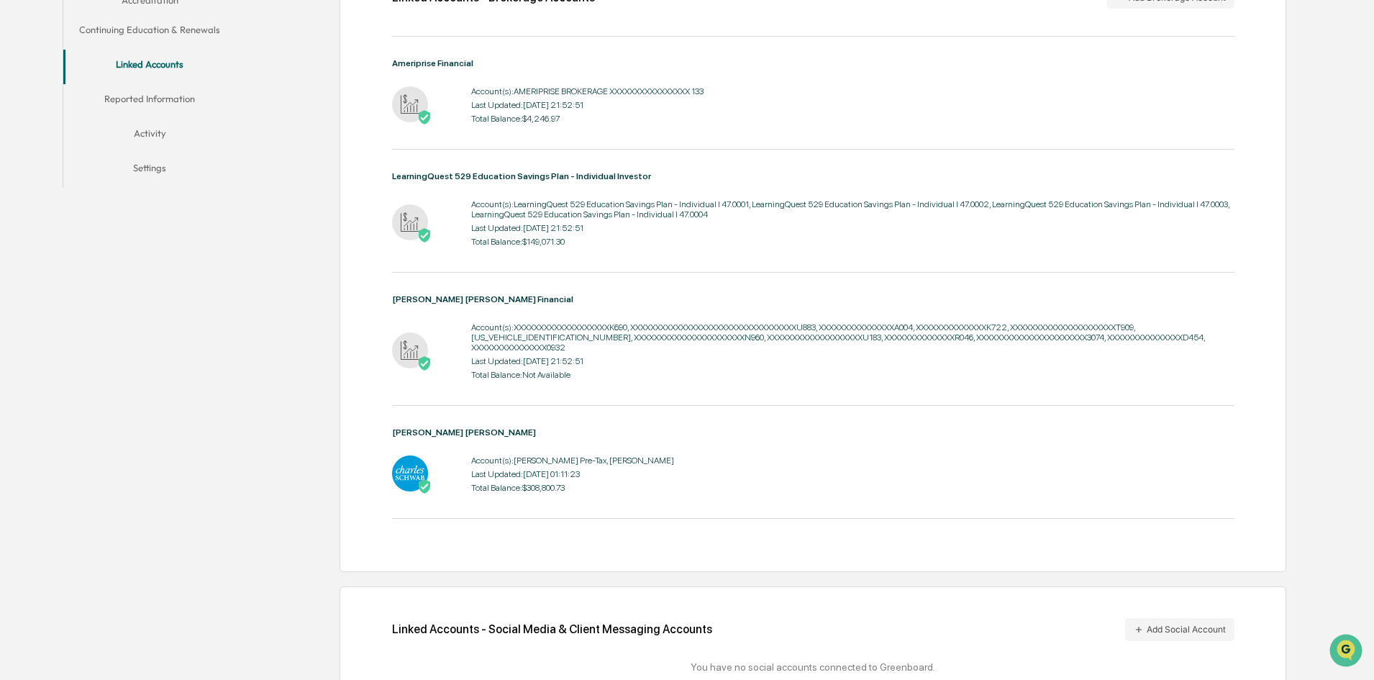
scroll to position [284, 0]
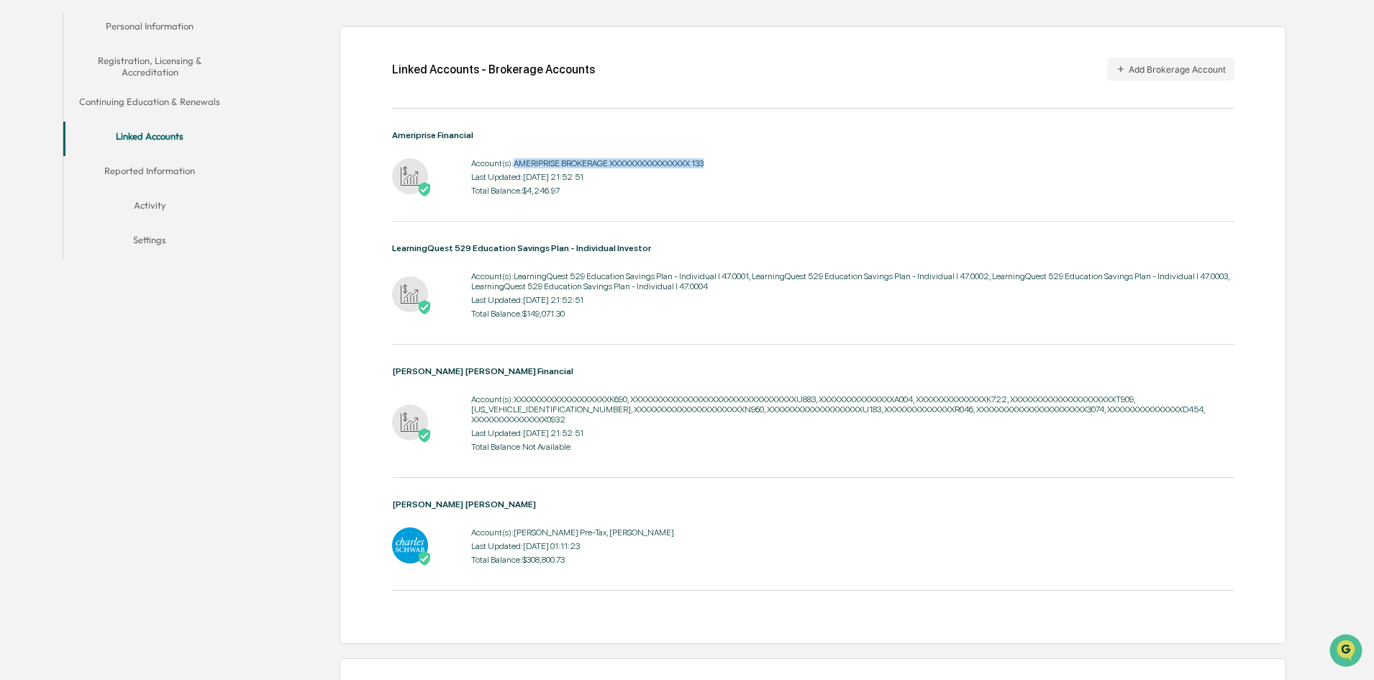
drag, startPoint x: 714, startPoint y: 163, endPoint x: 515, endPoint y: 164, distance: 198.6
click at [515, 164] on div "Account(s): AMERIPRISE BROKERAGE XXXXXXXXXXXXXXXX 133 Last Updated: 2025-09-11 …" at bounding box center [813, 177] width 843 height 45
copy div "AMERIPRISE BROKERAGE XXXXXXXXXXXXXXXX 133"
drag, startPoint x: 740, startPoint y: 275, endPoint x: 514, endPoint y: 281, distance: 226.7
click at [514, 281] on div "Account(s): LearningQuest 529 Education Savings Plan - Individual I 47.0001, Le…" at bounding box center [852, 281] width 763 height 20
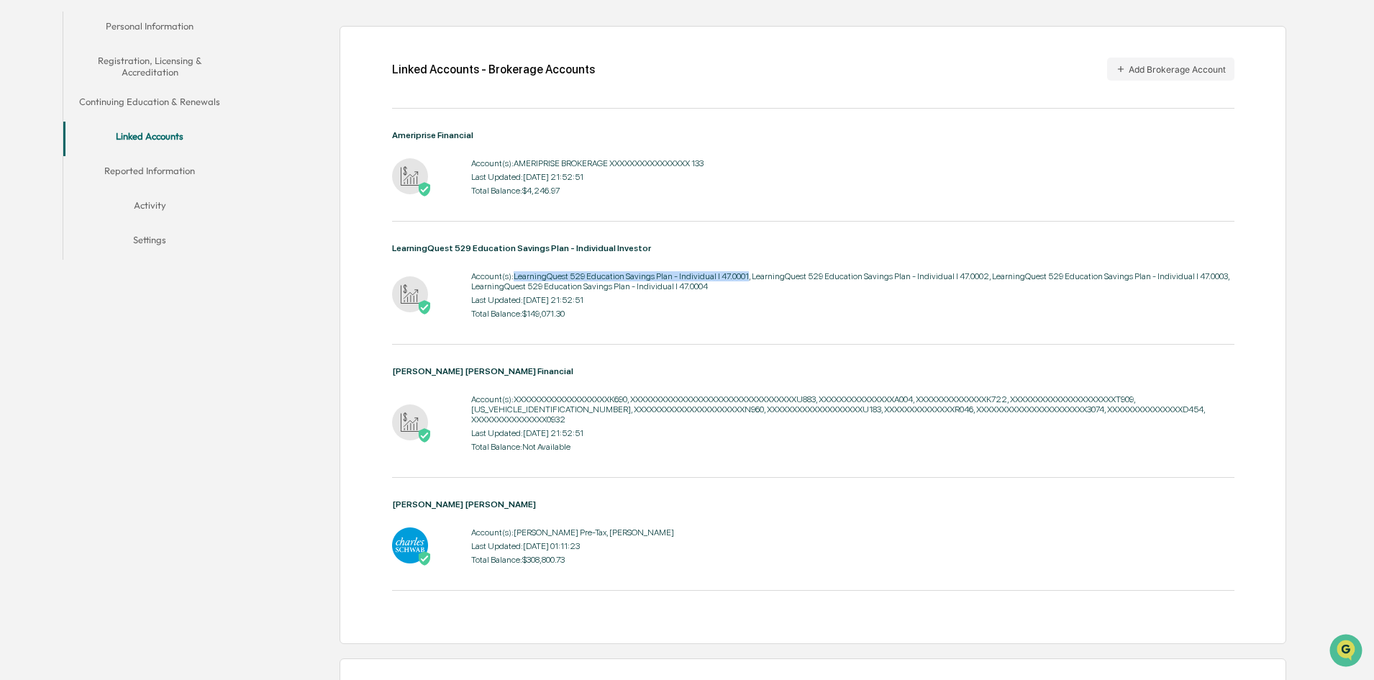
copy div "LearningQuest 529 Education Savings Plan - Individual I 47.0001"
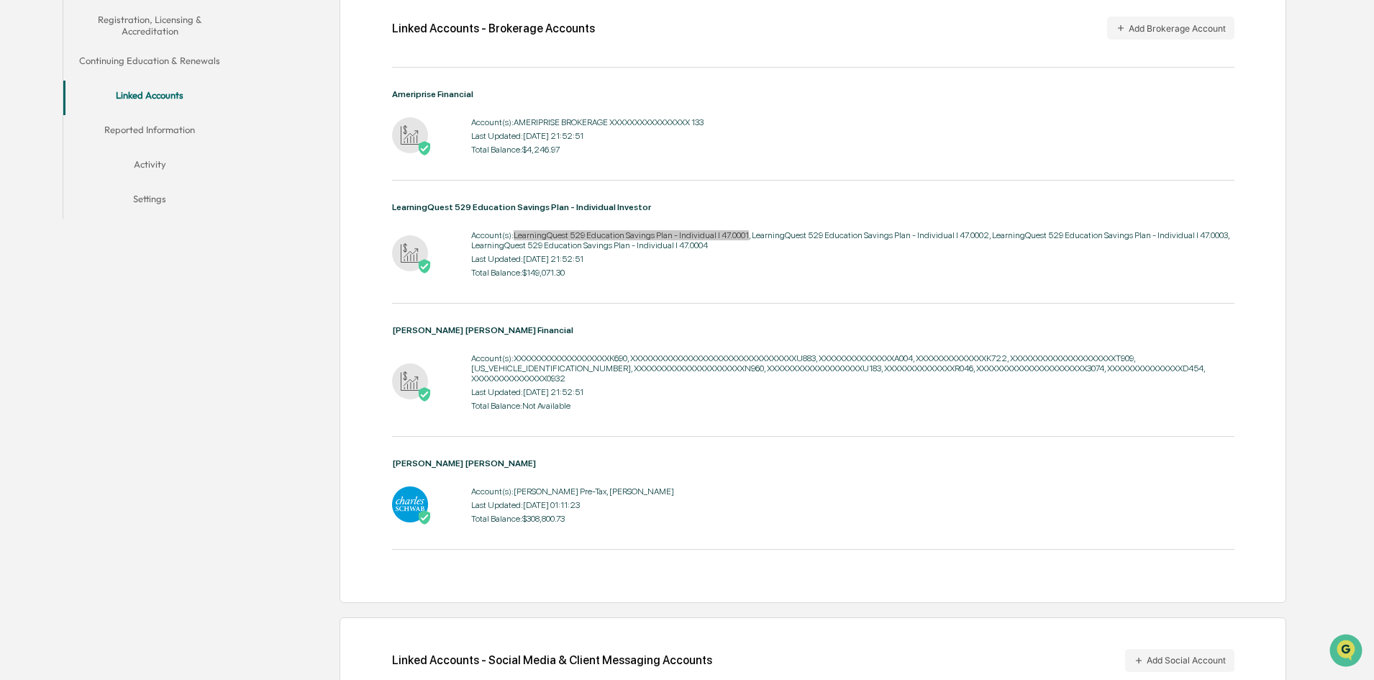
scroll to position [356, 0]
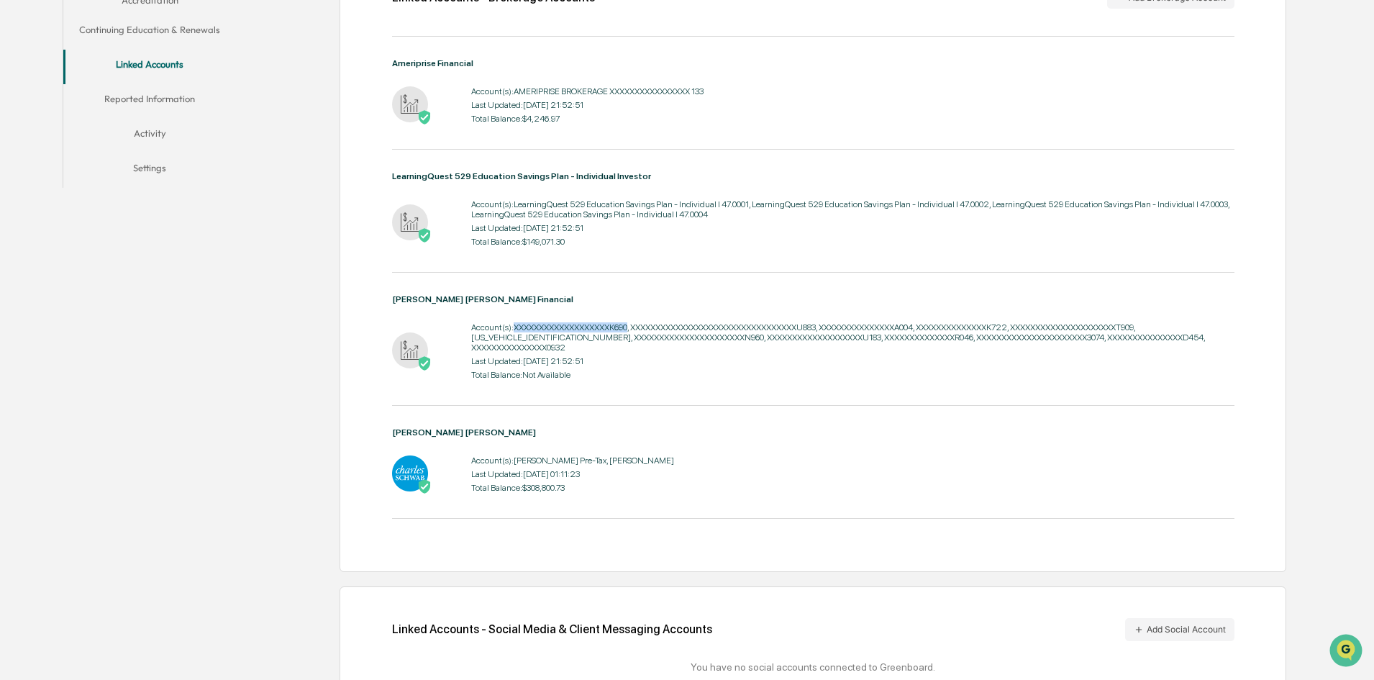
drag, startPoint x: 627, startPoint y: 329, endPoint x: 514, endPoint y: 332, distance: 113.0
click at [514, 332] on div "Account(s): XXXXXXXXXXXXXXXXXXXK690, XXXXXXXXXXXXXXXXXXXXXXXXXXXXXXXXXU883, XXX…" at bounding box center [852, 337] width 763 height 30
copy div "XXXXXXXXXXXXXXXXXXXK690"
drag, startPoint x: 834, startPoint y: 325, endPoint x: 640, endPoint y: 330, distance: 194.3
click at [640, 330] on div "Account(s): XXXXXXXXXXXXXXXXXXXK690, XXXXXXXXXXXXXXXXXXXXXXXXXXXXXXXXXU883, XXX…" at bounding box center [852, 337] width 763 height 30
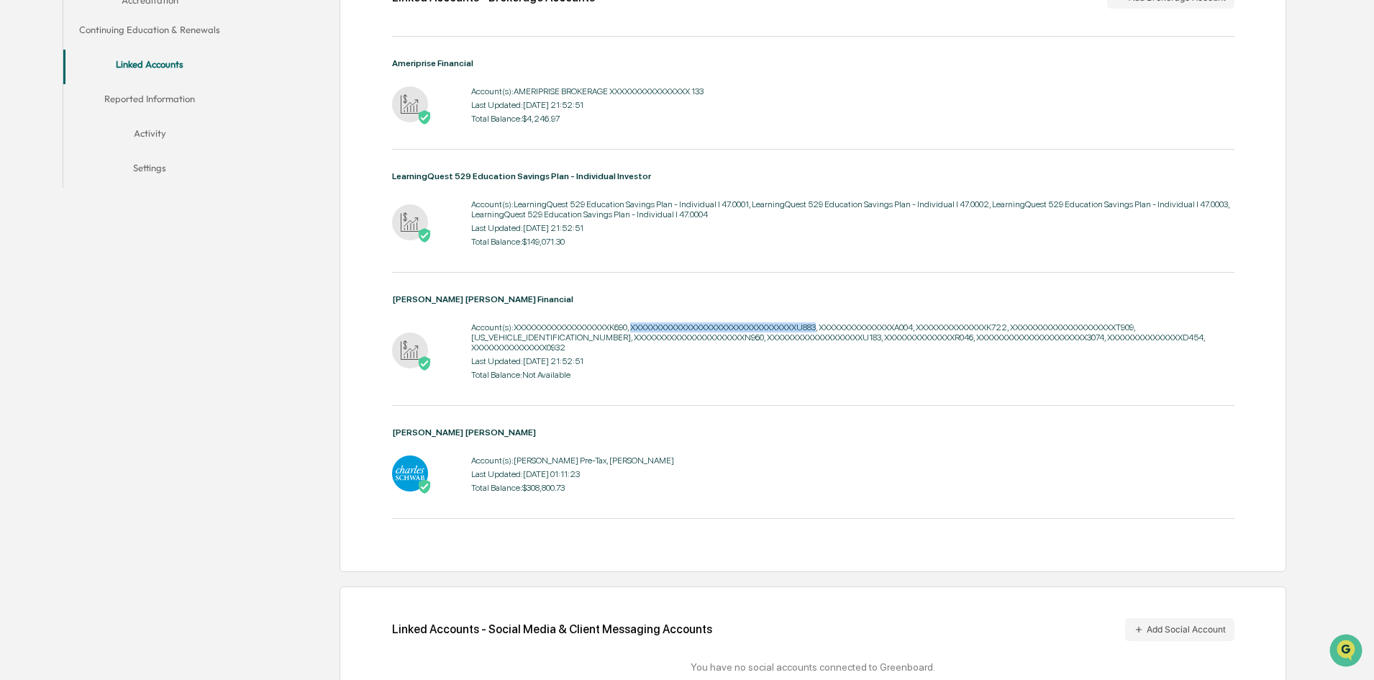
copy div "XXXXXXXXXXXXXXXXXXXXXXXXXXXXXXXXXU883"
drag, startPoint x: 936, startPoint y: 325, endPoint x: 902, endPoint y: 322, distance: 34.7
click at [899, 324] on div "Account(s): XXXXXXXXXXXXXXXXXXXK690, XXXXXXXXXXXXXXXXXXXXXXXXXXXXXXXXXU883, XXX…" at bounding box center [852, 337] width 763 height 30
click at [935, 327] on div "Account(s): XXXXXXXXXXXXXXXXXXXK690, XXXXXXXXXXXXXXXXXXXXXXXXXXXXXXXXXU883, XXX…" at bounding box center [852, 337] width 763 height 30
drag, startPoint x: 938, startPoint y: 326, endPoint x: 838, endPoint y: 328, distance: 99.3
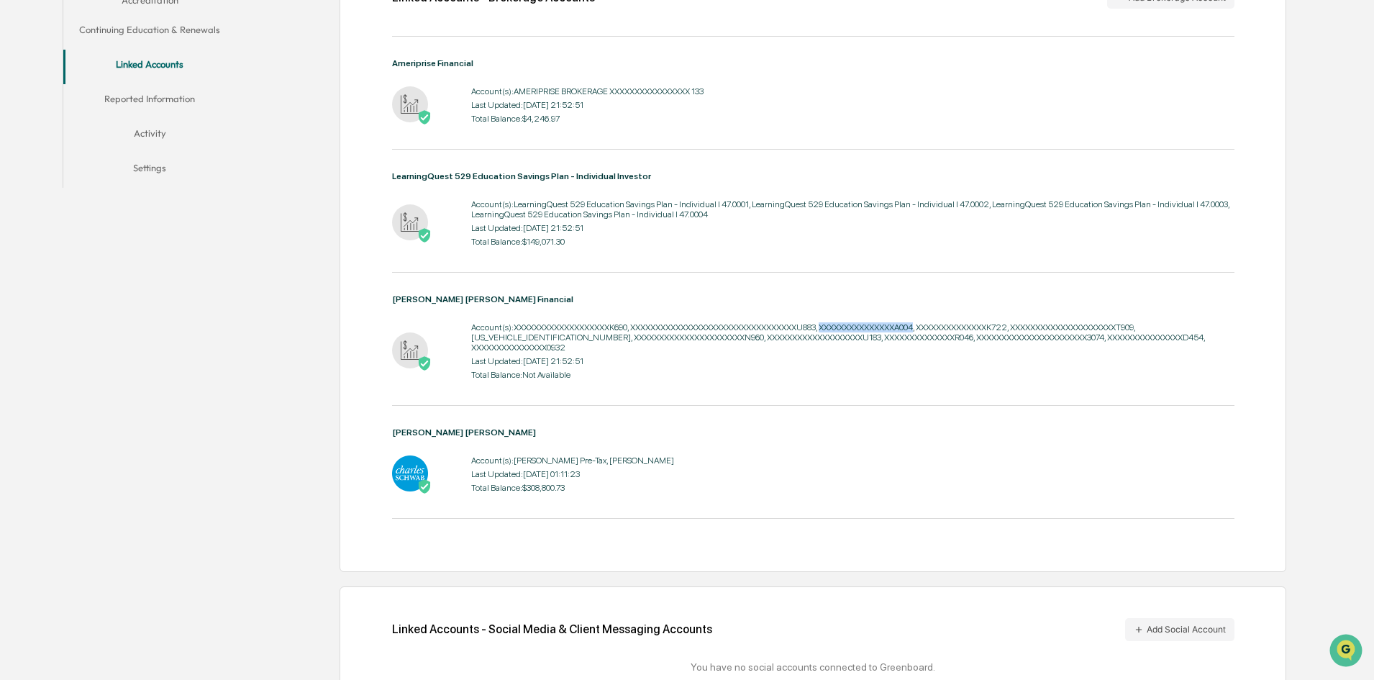
click at [838, 328] on div "Account(s): XXXXXXXXXXXXXXXXXXXK690, XXXXXXXXXXXXXXXXXXXXXXXXXXXXXXXXXU883, XXX…" at bounding box center [852, 337] width 763 height 30
copy div "XXXXXXXXXXXXXXXA004"
drag, startPoint x: 1034, startPoint y: 330, endPoint x: 940, endPoint y: 332, distance: 93.6
click at [940, 332] on div "Account(s): XXXXXXXXXXXXXXXXXXXK690, XXXXXXXXXXXXXXXXXXXXXXXXXXXXXXXXXU883, XXX…" at bounding box center [852, 337] width 763 height 30
copy div "XXXXXXXXXXXXXXK722"
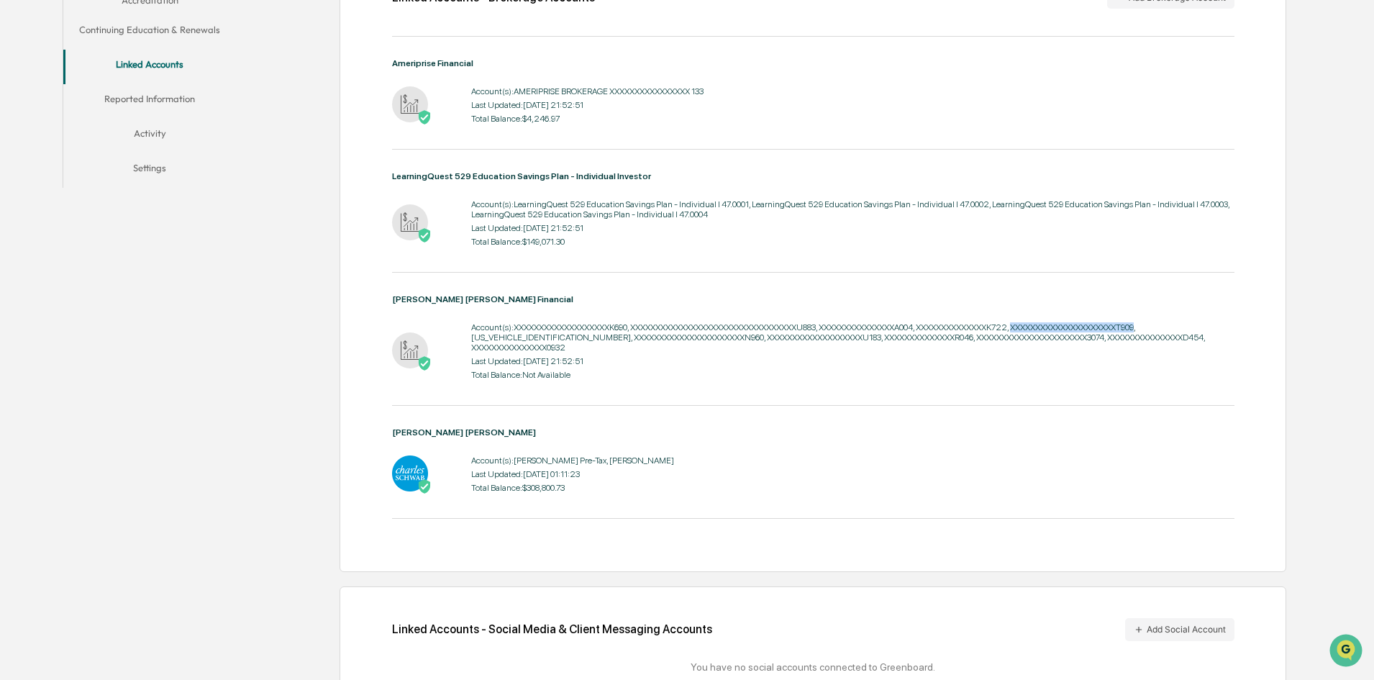
drag, startPoint x: 1169, startPoint y: 325, endPoint x: 1040, endPoint y: 330, distance: 128.9
click at [1040, 330] on div "Account(s): XXXXXXXXXXXXXXXXXXXK690, XXXXXXXXXXXXXXXXXXXXXXXXXXXXXXXXXU883, XXX…" at bounding box center [852, 337] width 763 height 30
copy div "XXXXXXXXXXXXXXXXXXXXXT909"
drag, startPoint x: 558, startPoint y: 337, endPoint x: 471, endPoint y: 340, distance: 87.1
click at [471, 340] on div "Account(s): XXXXXXXXXXXXXXXXXXXK690, XXXXXXXXXXXXXXXXXXXXXXXXXXXXXXXXXU883, XXX…" at bounding box center [852, 337] width 763 height 30
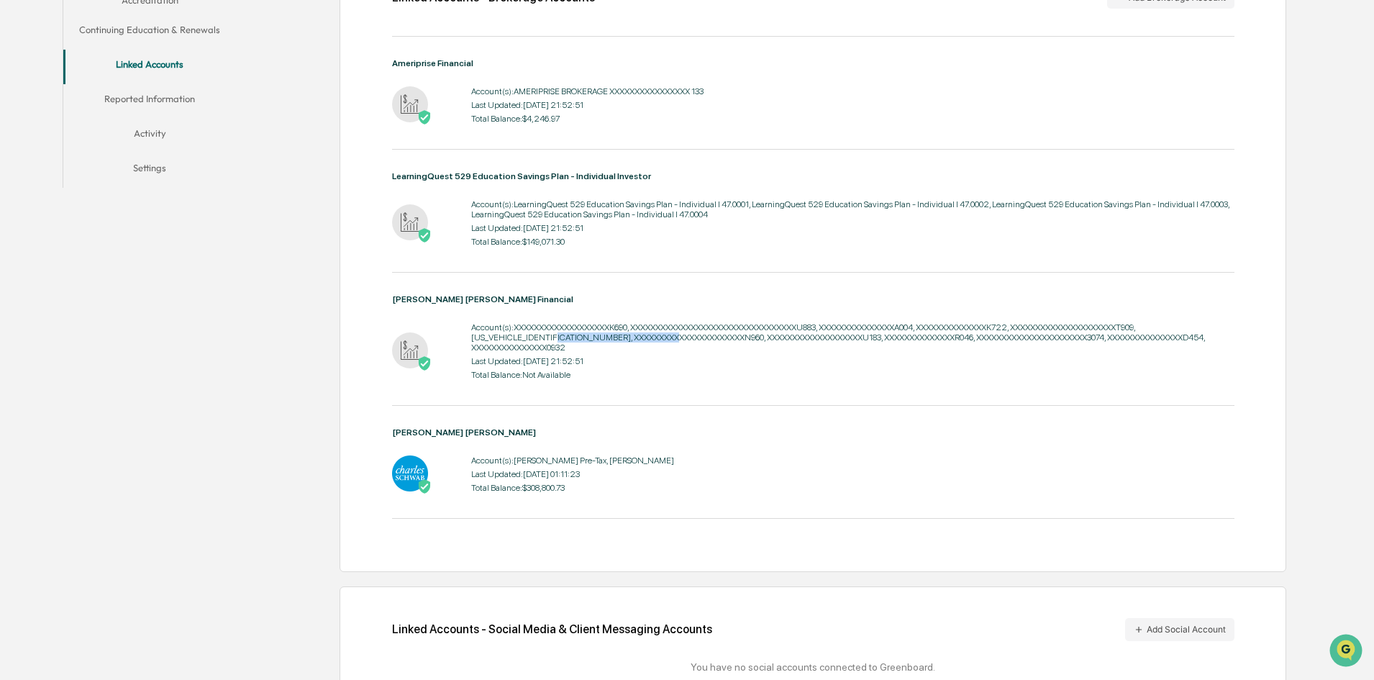
drag, startPoint x: 700, startPoint y: 338, endPoint x: 566, endPoint y: 340, distance: 133.8
click at [566, 340] on div "Account(s): XXXXXXXXXXXXXXXXXXXK690, XXXXXXXXXXXXXXXXXXXXXXXXXXXXXXXXXU883, XXX…" at bounding box center [852, 337] width 763 height 30
drag, startPoint x: 824, startPoint y: 336, endPoint x: 706, endPoint y: 340, distance: 118.1
click at [706, 340] on div "Account(s): XXXXXXXXXXXXXXXXXXXK690, XXXXXXXXXXXXXXXXXXXXXXXXXXXXXXXXXU883, XXX…" at bounding box center [852, 337] width 763 height 30
drag, startPoint x: 924, startPoint y: 337, endPoint x: 831, endPoint y: 341, distance: 92.9
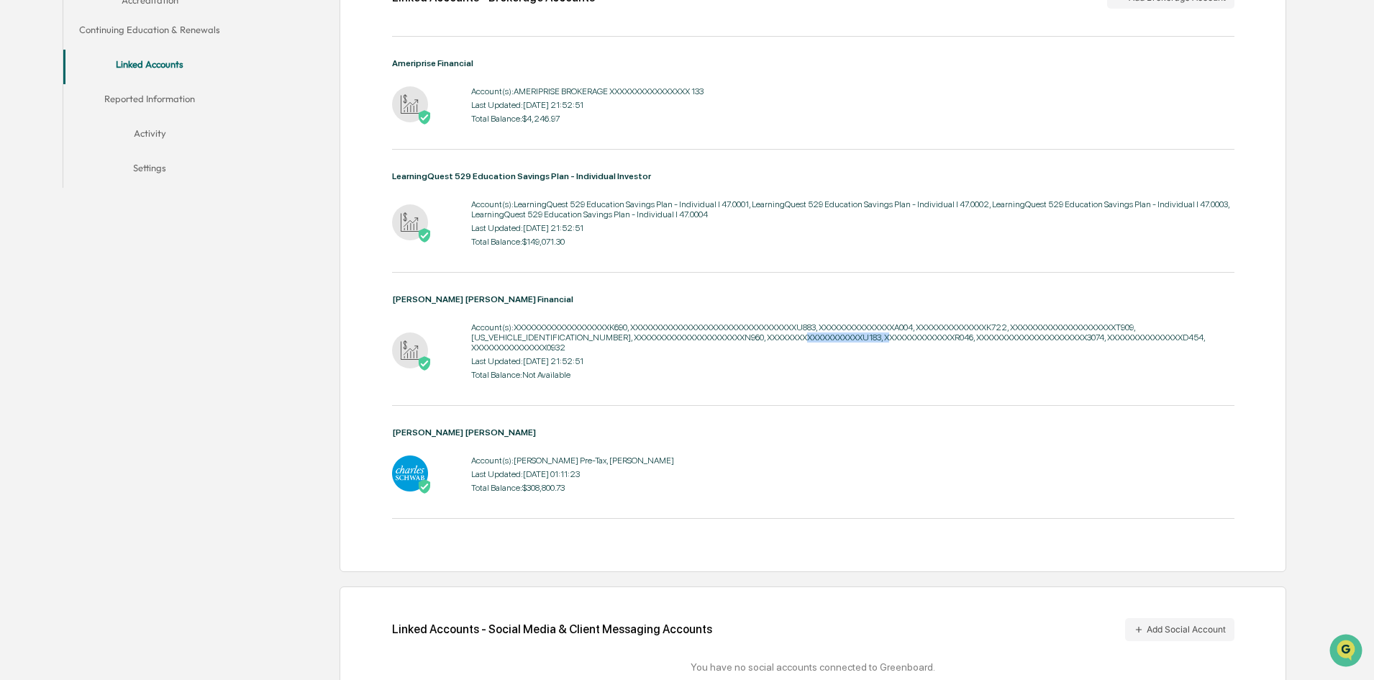
click at [831, 341] on div "Account(s): XXXXXXXXXXXXXXXXXXXK690, XXXXXXXXXXXXXXXXXXXXXXXXXXXXXXXXXU883, XXX…" at bounding box center [852, 337] width 763 height 30
drag, startPoint x: 1061, startPoint y: 335, endPoint x: 929, endPoint y: 343, distance: 132.6
click at [929, 343] on div "Account(s): XXXXXXXXXXXXXXXXXXXK690, XXXXXXXXXXXXXXXXXXXXXXXXXXXXXXXXXU883, XXX…" at bounding box center [852, 337] width 763 height 30
drag, startPoint x: 1166, startPoint y: 338, endPoint x: 1069, endPoint y: 338, distance: 97.1
click at [1069, 338] on div "Account(s): XXXXXXXXXXXXXXXXXXXK690, XXXXXXXXXXXXXXXXXXXXXXXXXXXXXXXXXU883, XXX…" at bounding box center [852, 337] width 763 height 30
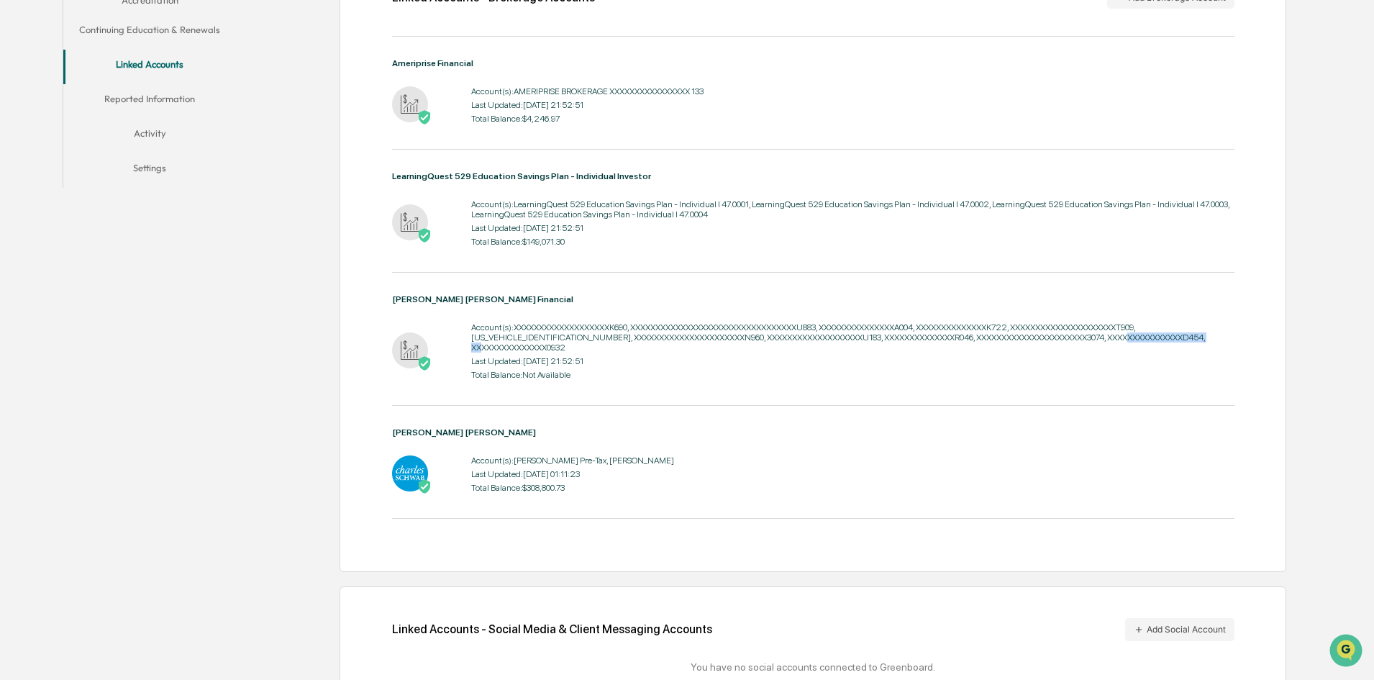
drag, startPoint x: 573, startPoint y: 347, endPoint x: 471, endPoint y: 349, distance: 101.5
click at [471, 349] on div "Account(s): XXXXXXXXXXXXXXXXXXXK690, XXXXXXXXXXXXXXXXXXXXXXXXXXXXXXXXXU883, XXX…" at bounding box center [852, 337] width 763 height 30
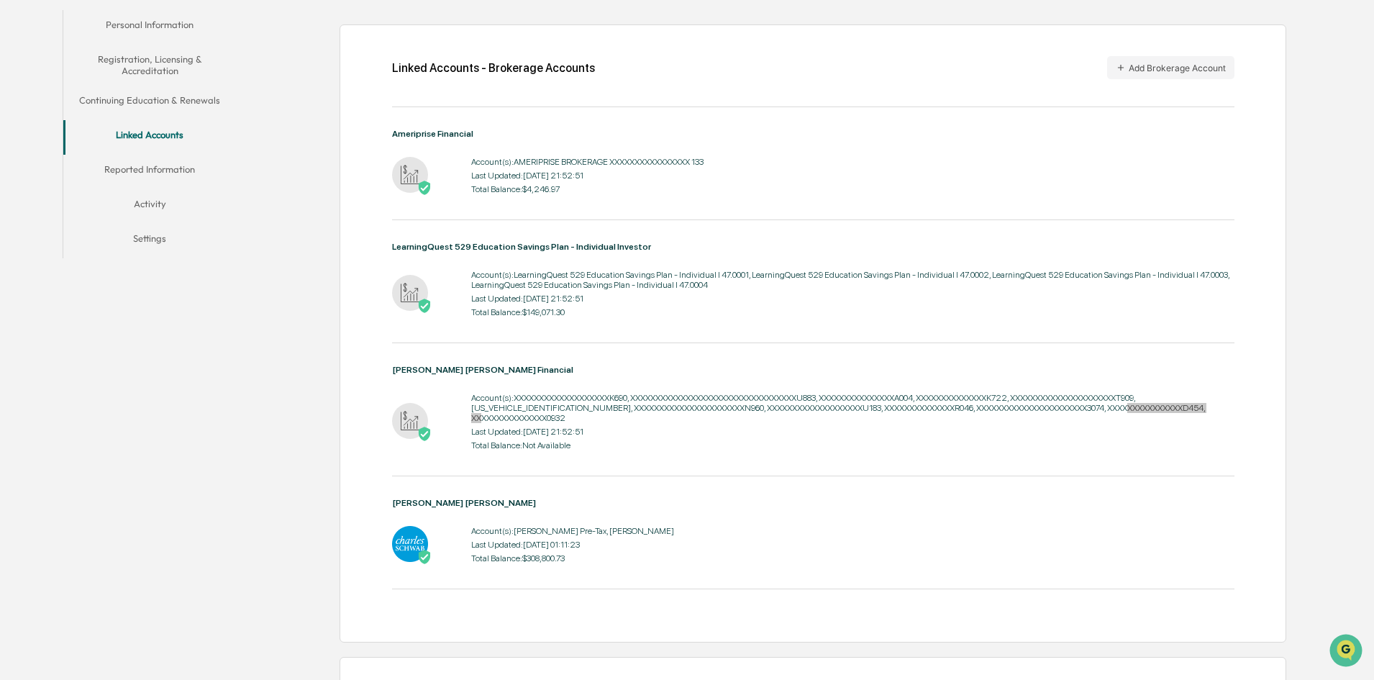
scroll to position [288, 0]
click at [718, 446] on div "Total Balance: Not Available" at bounding box center [852, 443] width 763 height 10
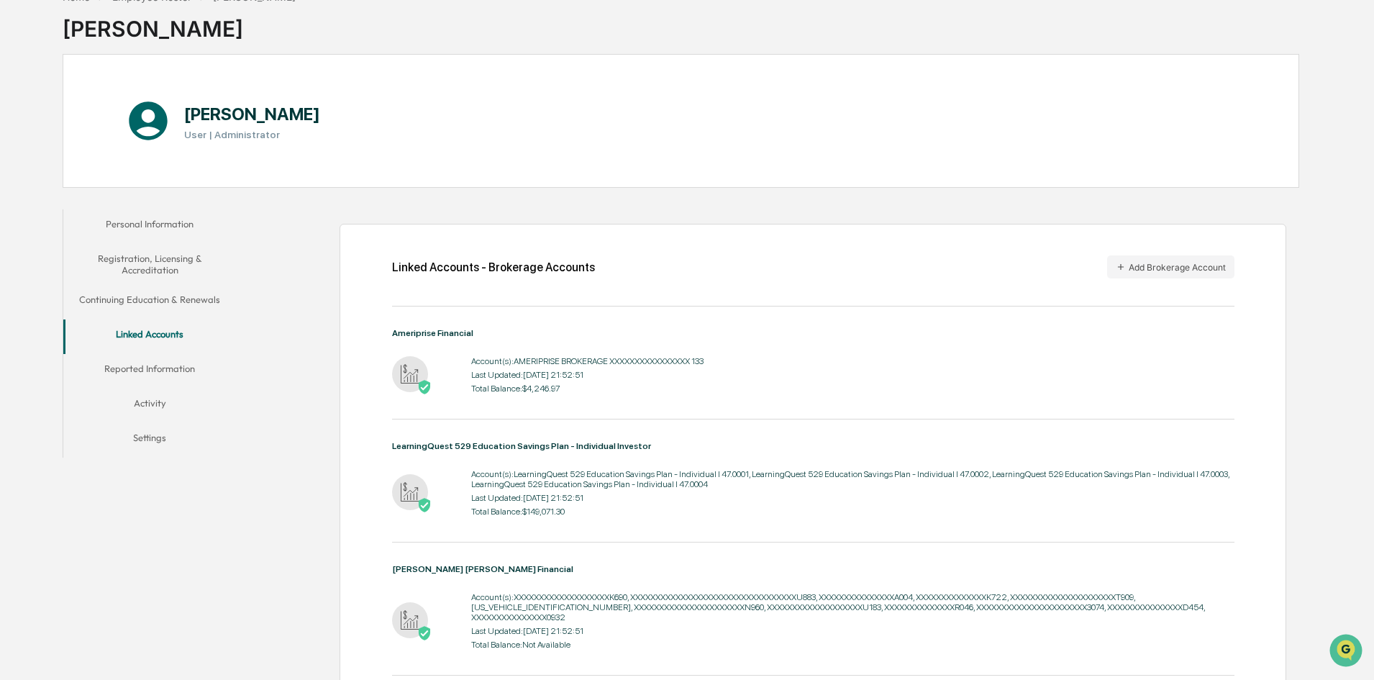
scroll to position [72, 0]
